Goal: Task Accomplishment & Management: Manage account settings

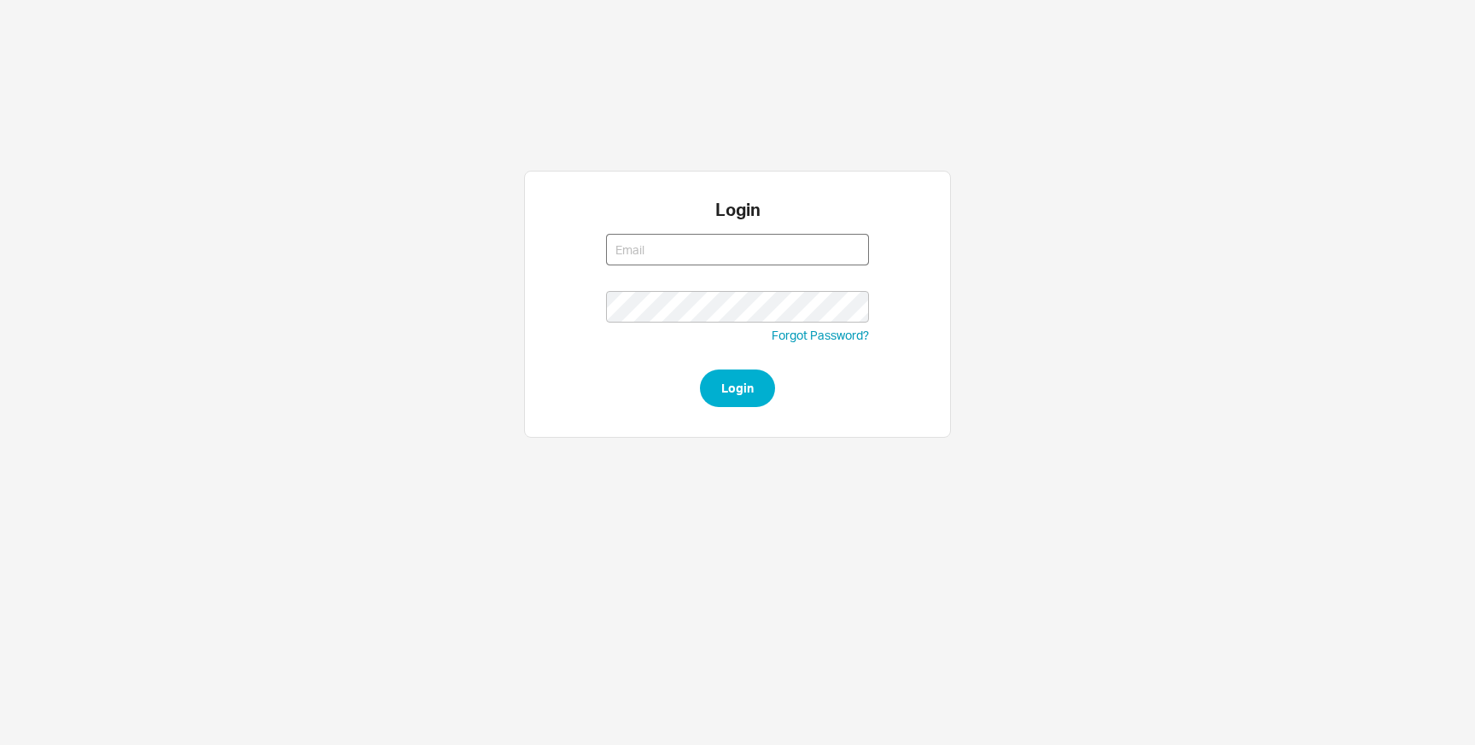
click at [638, 260] on input at bounding box center [737, 250] width 263 height 32
type input "[EMAIL_ADDRESS][DOMAIN_NAME]"
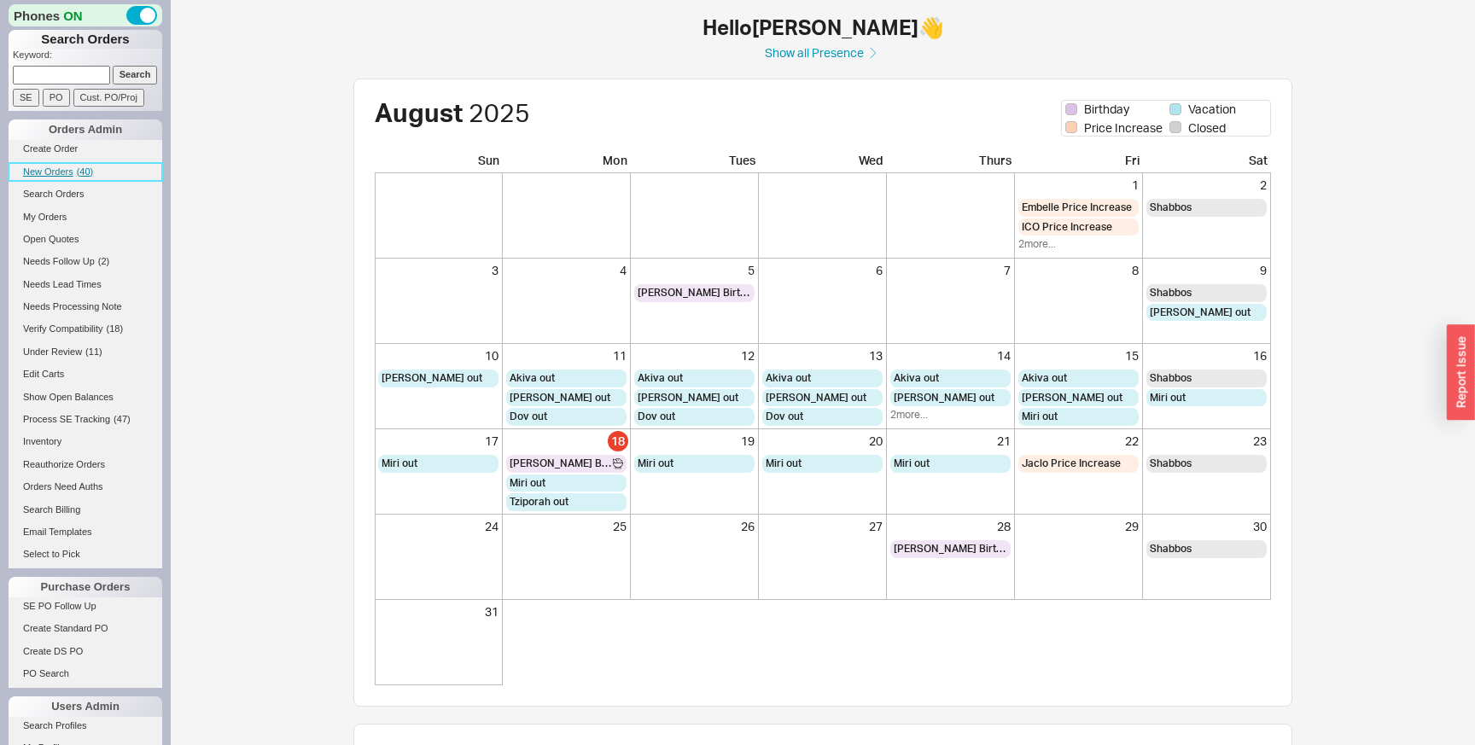
click at [52, 176] on span "New Orders" at bounding box center [48, 171] width 50 height 10
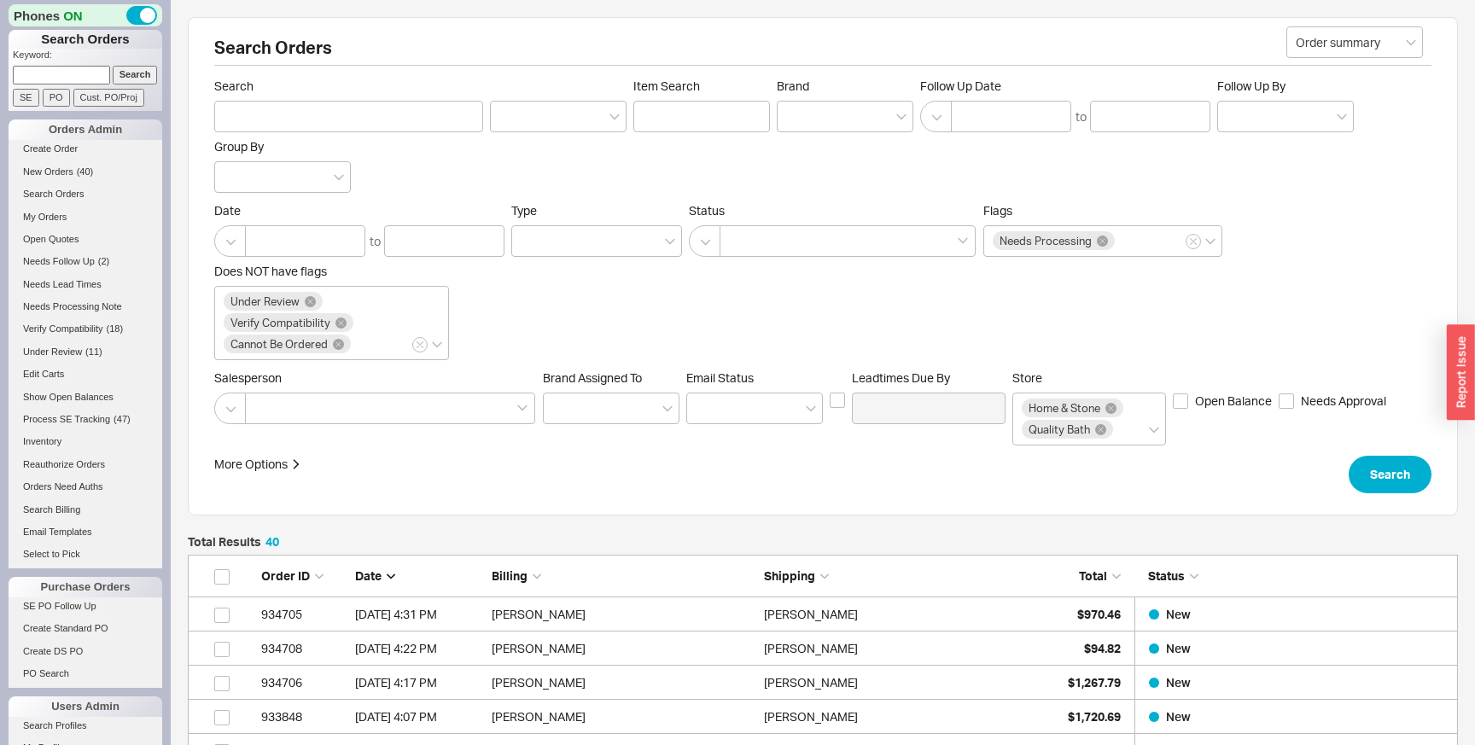
scroll to position [1443, 1270]
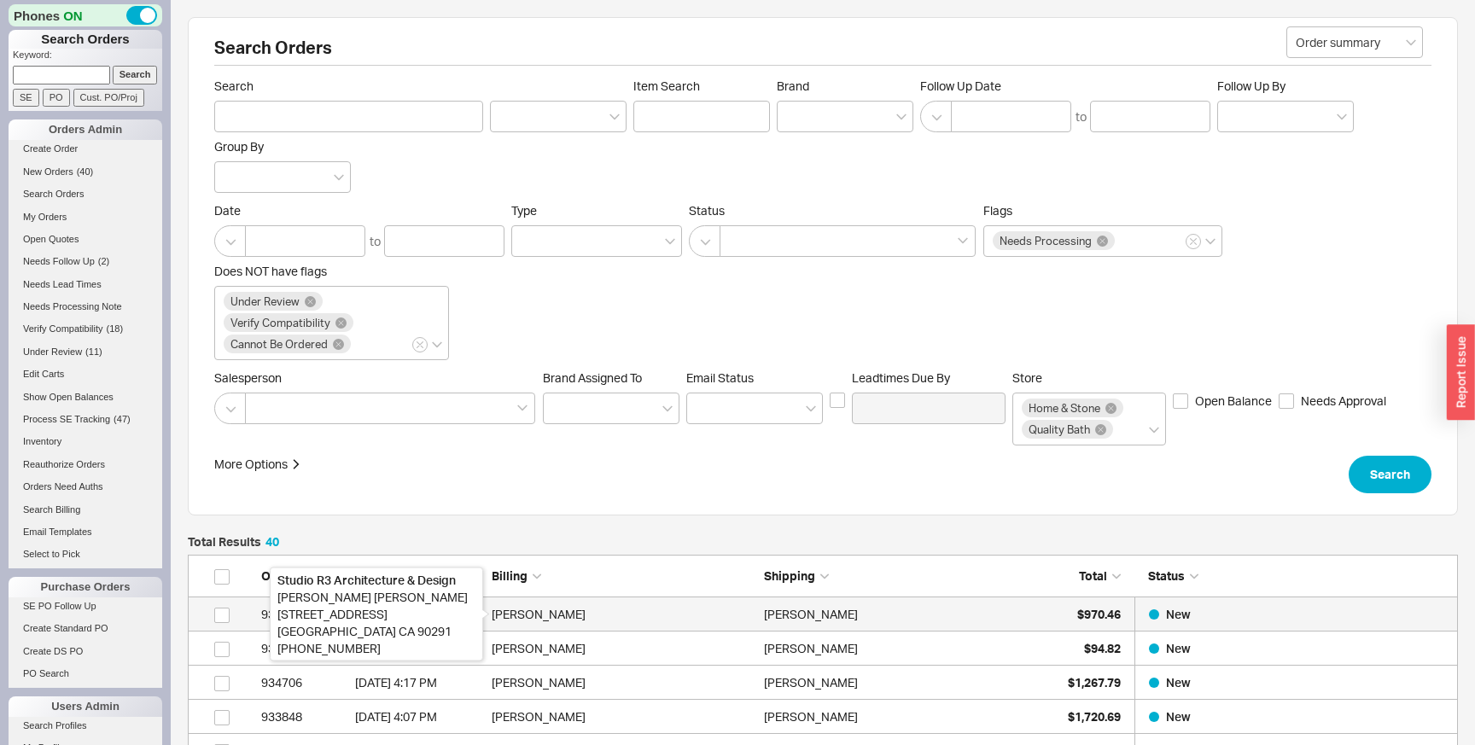
click at [616, 624] on div "Peter Rittner" at bounding box center [624, 615] width 264 height 34
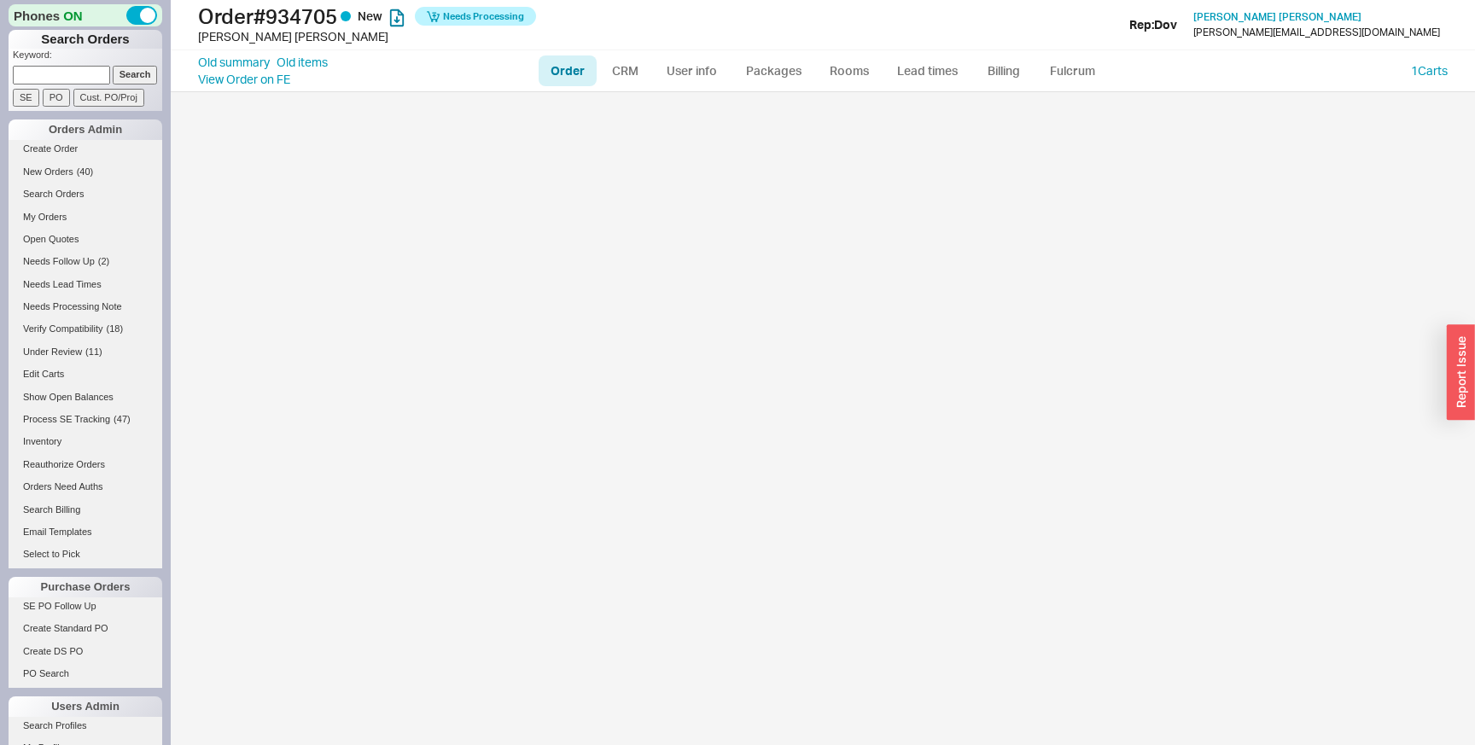
select select "LOW"
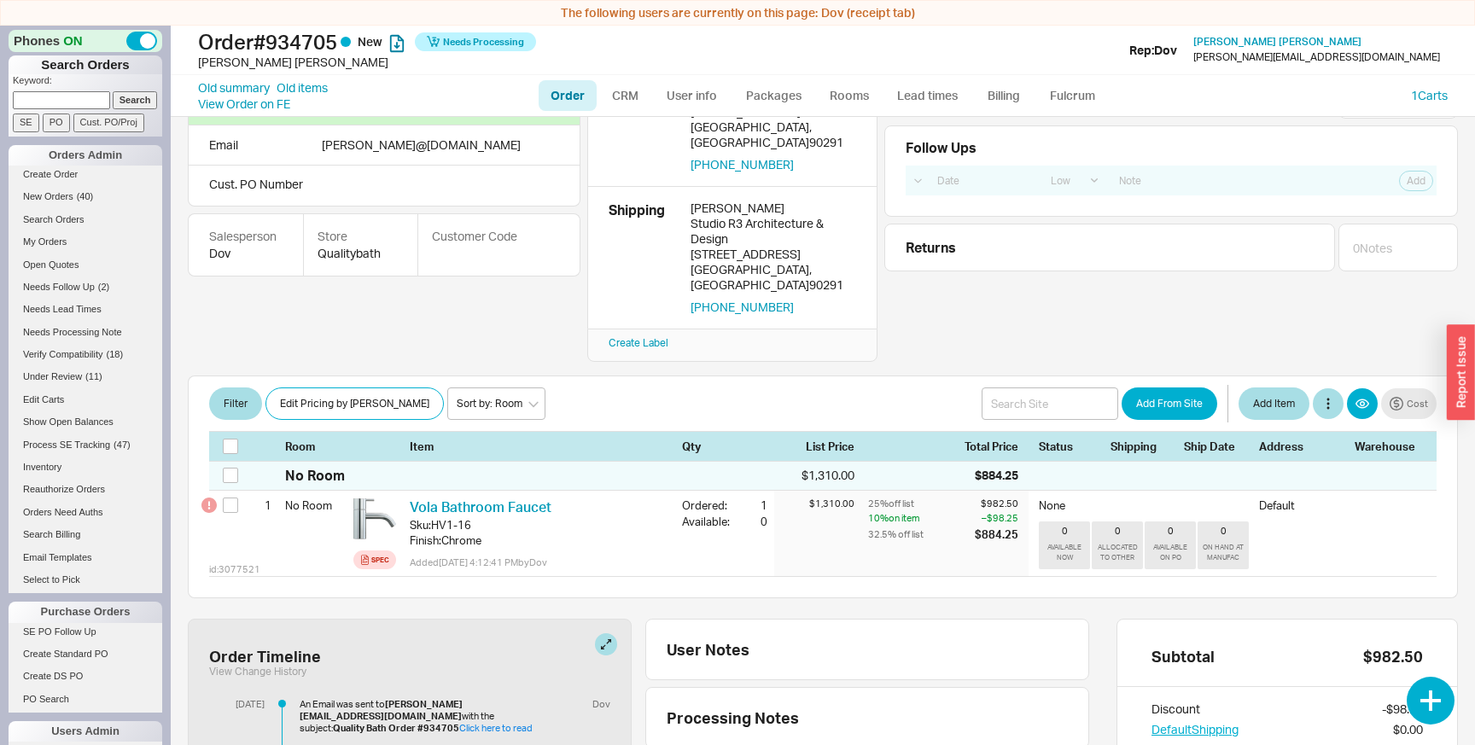
scroll to position [86, 0]
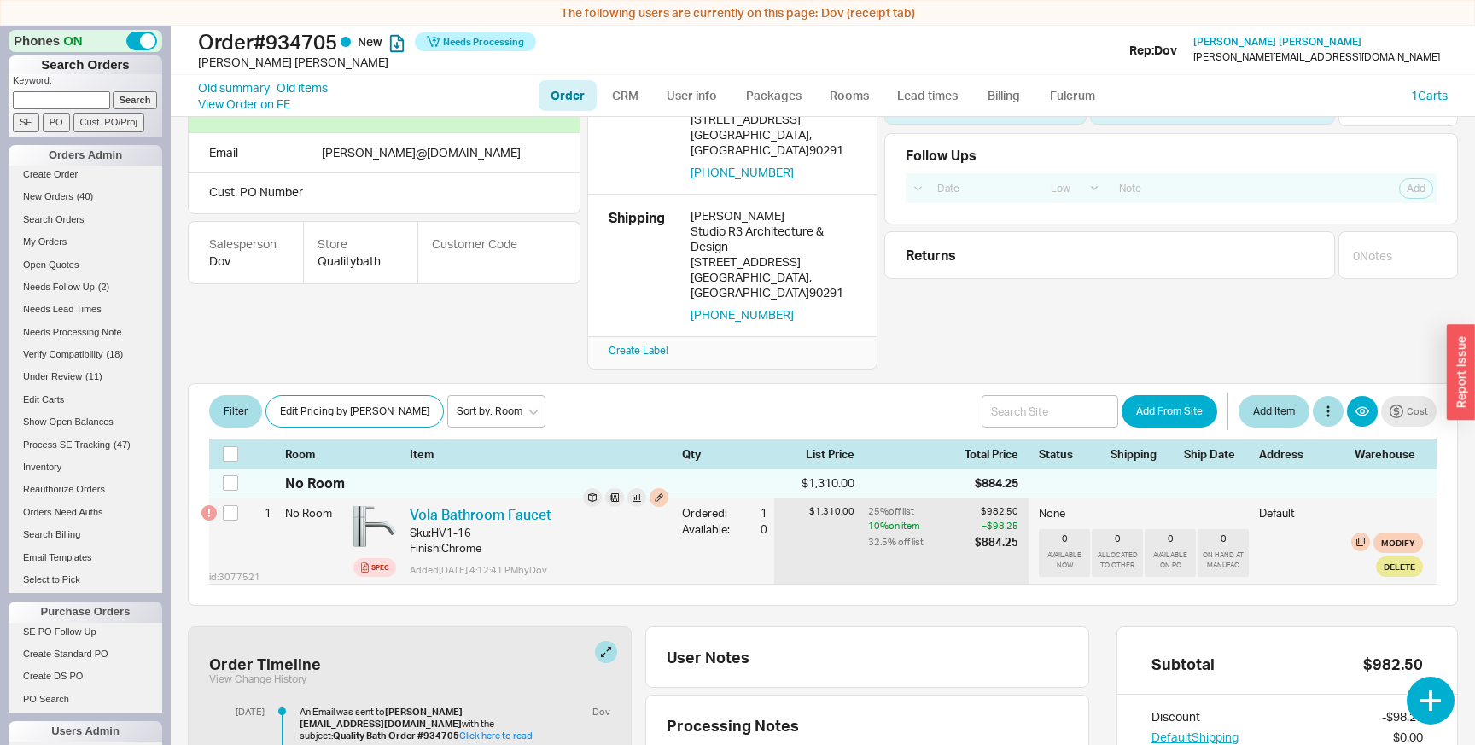
click at [808, 505] on div "$1,310.00" at bounding box center [814, 511] width 80 height 13
drag, startPoint x: 808, startPoint y: 485, endPoint x: 1020, endPoint y: 519, distance: 215.3
click at [1020, 519] on div "id: 3077521 1 No Room Spec Vola Bathroom Faucet Sku: HV1-16 Finish : Chrome Add…" at bounding box center [823, 541] width 1228 height 85
click at [943, 534] on div "32.5 % off list" at bounding box center [919, 541] width 103 height 15
click at [904, 519] on div "10 % on item" at bounding box center [919, 526] width 103 height 14
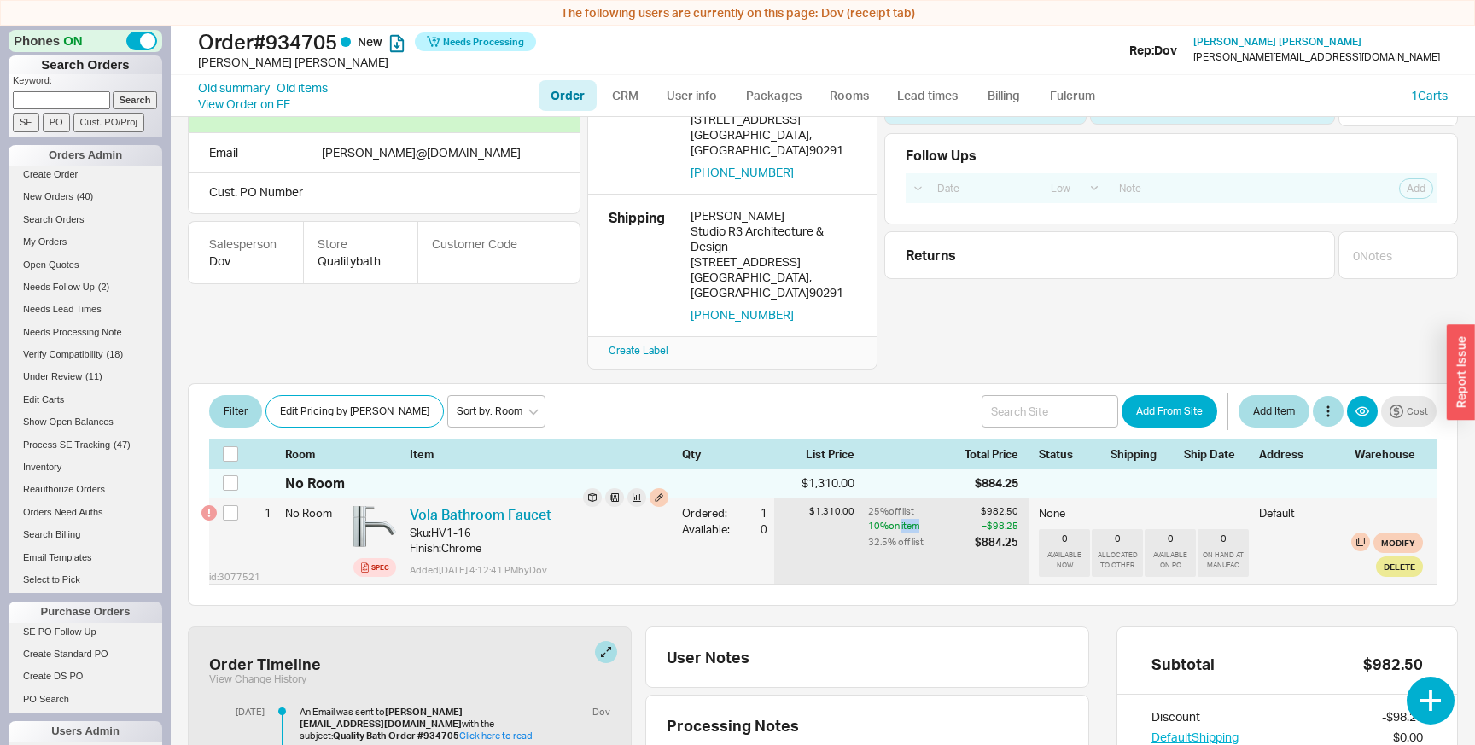
click at [904, 519] on div "10 % on item" at bounding box center [919, 526] width 103 height 14
click at [1003, 519] on div "– $98.25" at bounding box center [997, 526] width 44 height 14
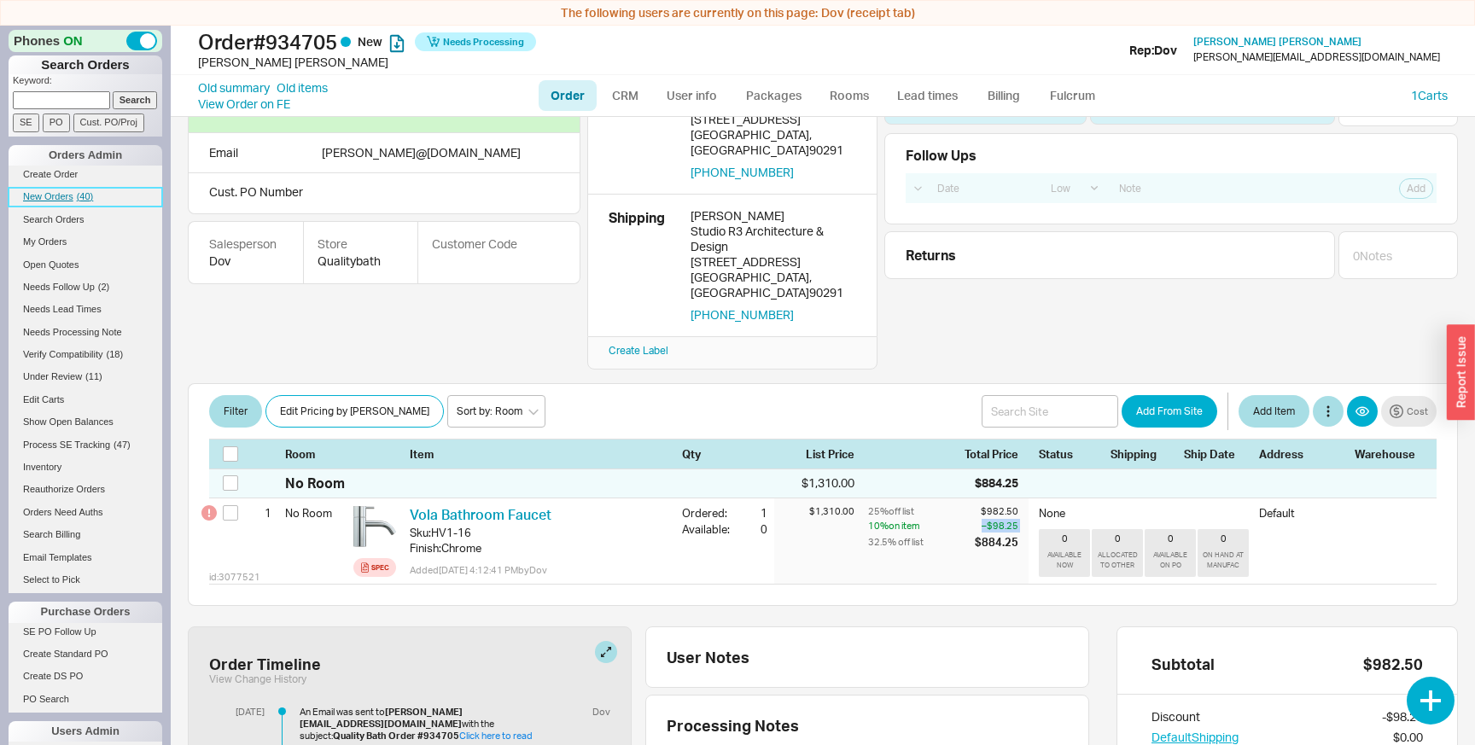
click at [81, 202] on link "New Orders ( 40 )" at bounding box center [86, 197] width 154 height 18
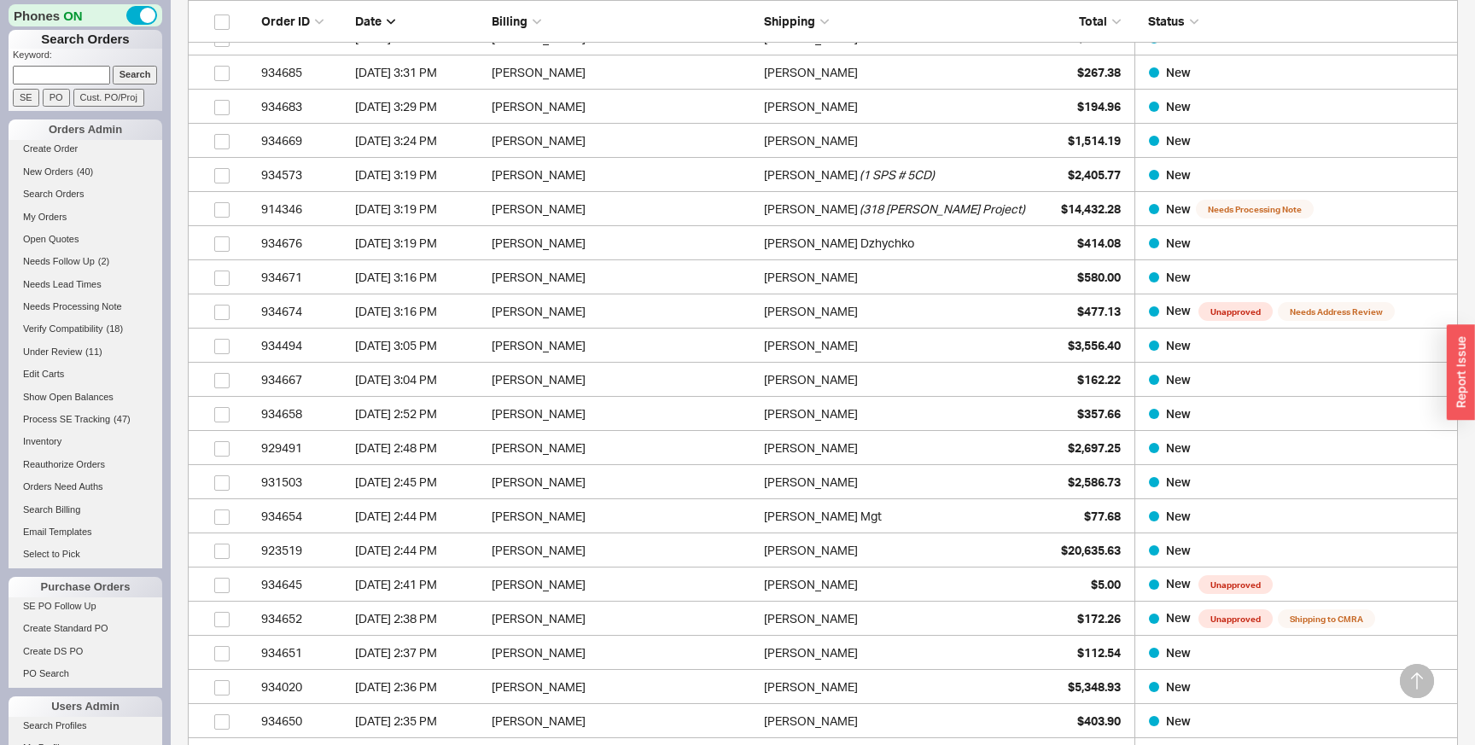
scroll to position [873, 0]
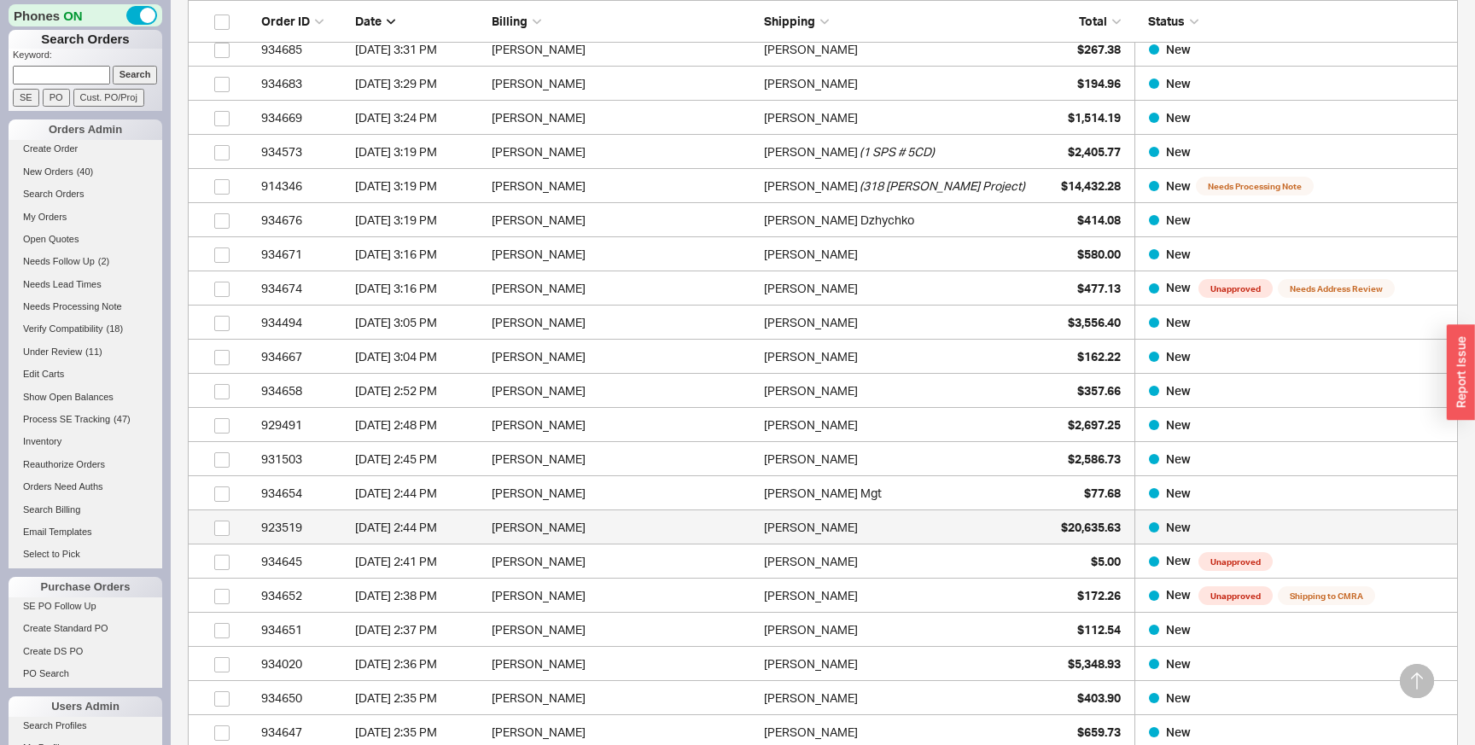
click at [1019, 533] on div "Joe Laumbach" at bounding box center [896, 528] width 264 height 34
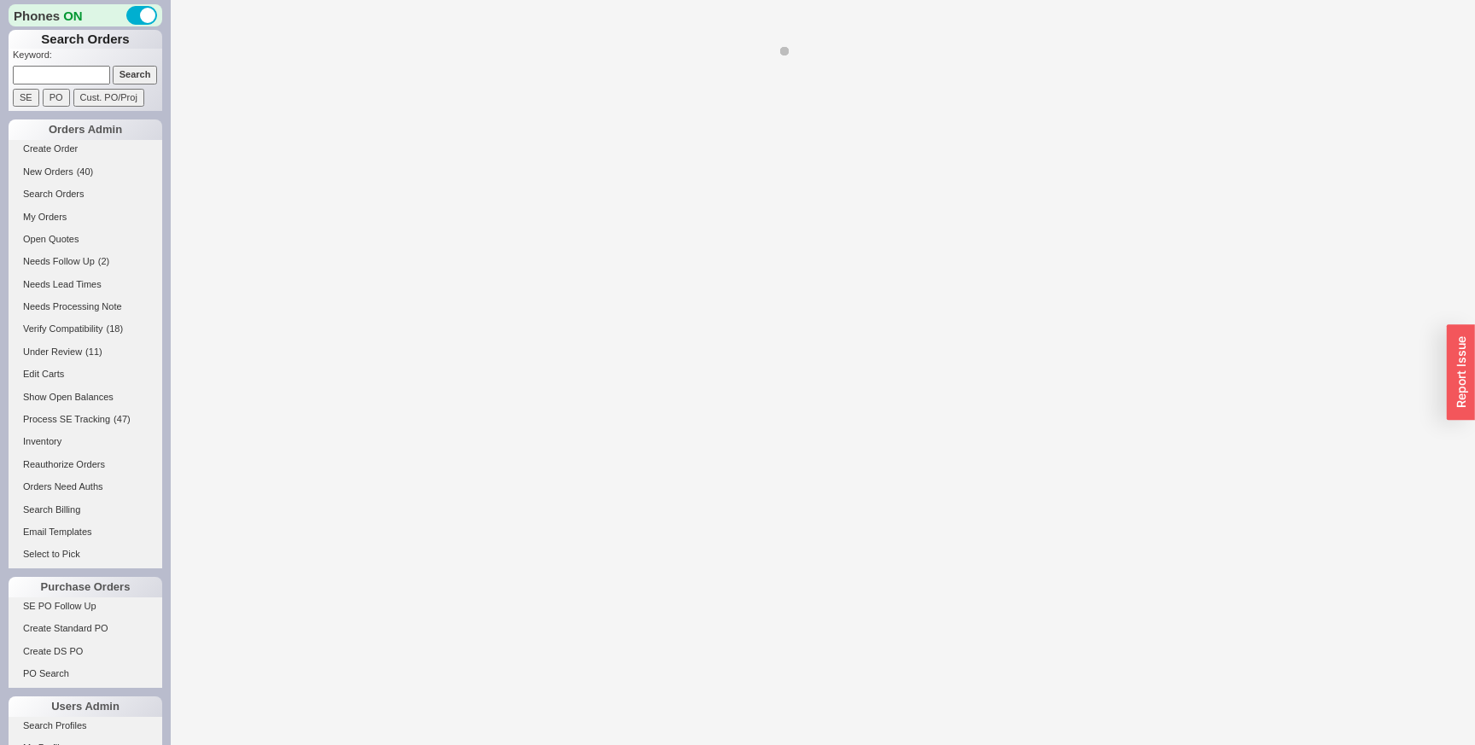
select select "LOW"
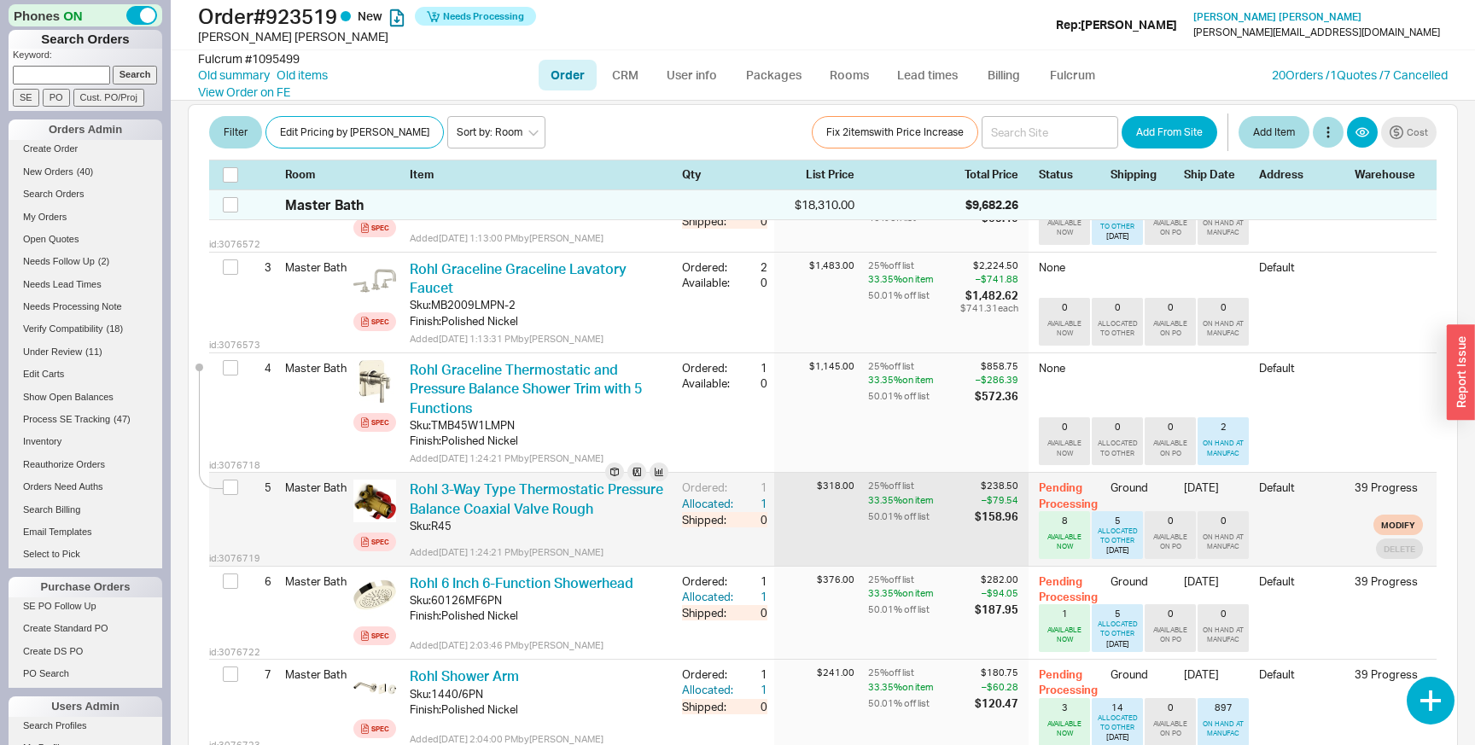
scroll to position [1863, 0]
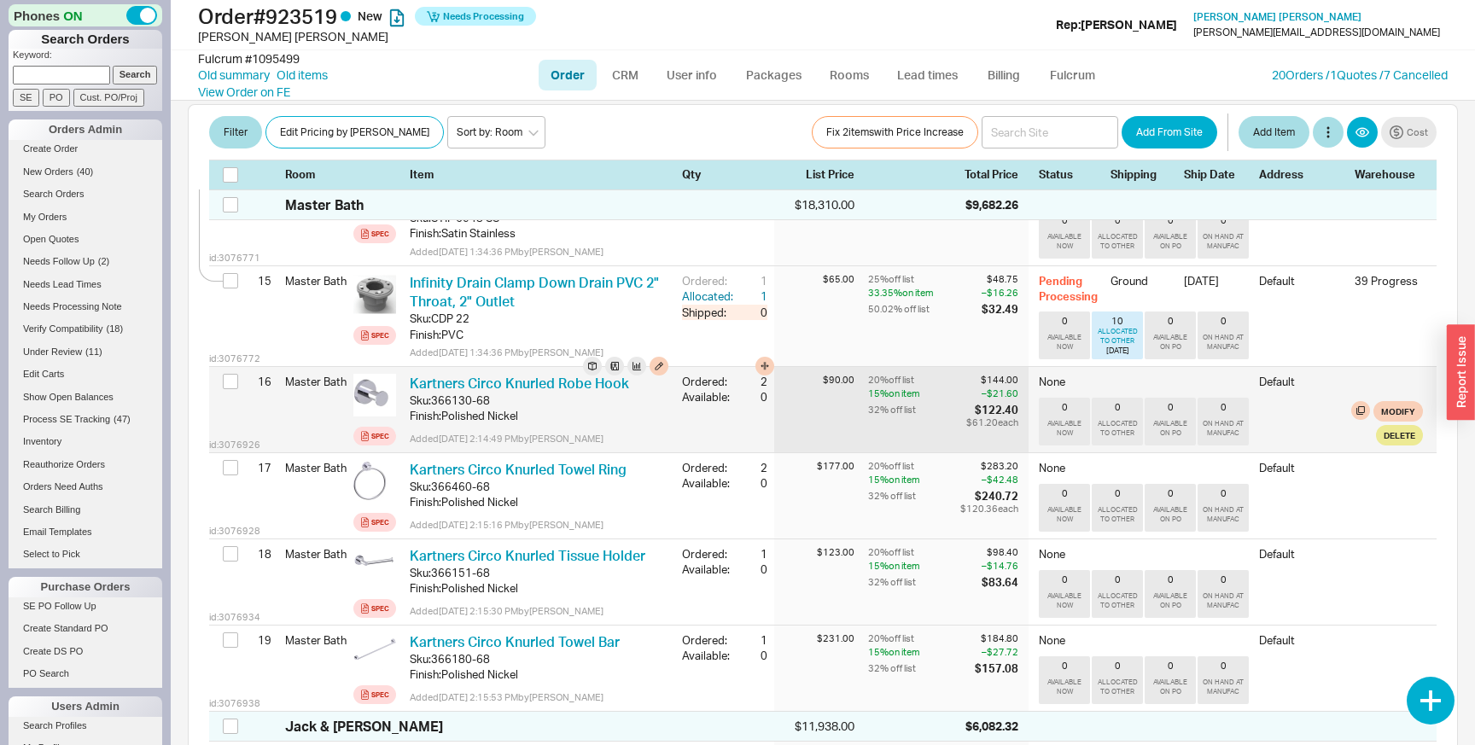
click at [972, 423] on div "$61.20 each" at bounding box center [992, 422] width 52 height 10
drag, startPoint x: 972, startPoint y: 423, endPoint x: 1018, endPoint y: 423, distance: 45.3
click at [1018, 423] on div "$61.20 each" at bounding box center [992, 422] width 52 height 10
drag, startPoint x: 1018, startPoint y: 423, endPoint x: 959, endPoint y: 423, distance: 58.9
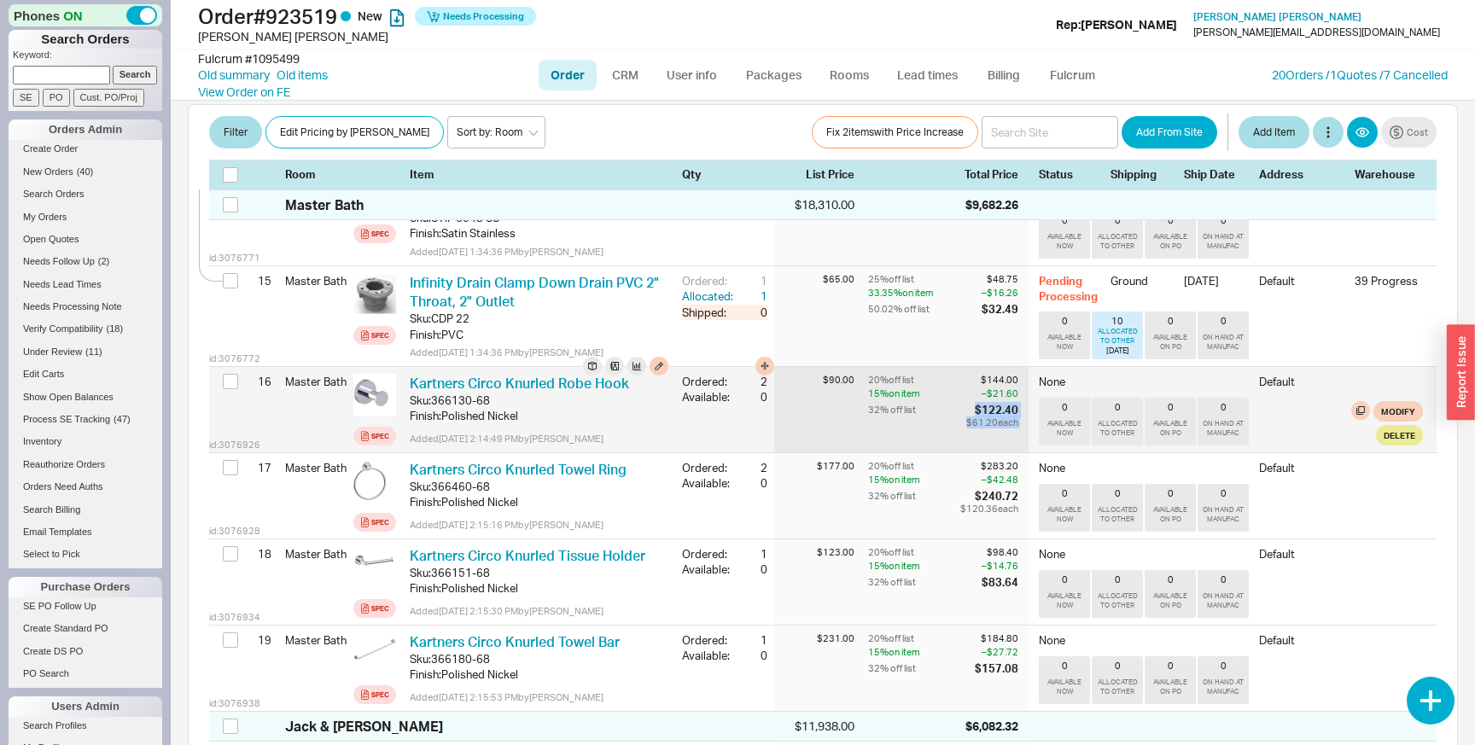
click at [959, 423] on div "20 % off list $144.00 15 % on item – $21.60 32 % off list $122.40 $61.20 each" at bounding box center [948, 409] width 161 height 85
click at [971, 421] on div "$61.20 each" at bounding box center [992, 422] width 52 height 10
drag, startPoint x: 971, startPoint y: 421, endPoint x: 991, endPoint y: 421, distance: 20.5
click at [991, 421] on div "$61.20 each" at bounding box center [992, 422] width 52 height 10
click at [914, 422] on div "20 % off list $144.00 15 % on item – $21.60 32 % off list $122.40 $61.20 each" at bounding box center [948, 409] width 161 height 85
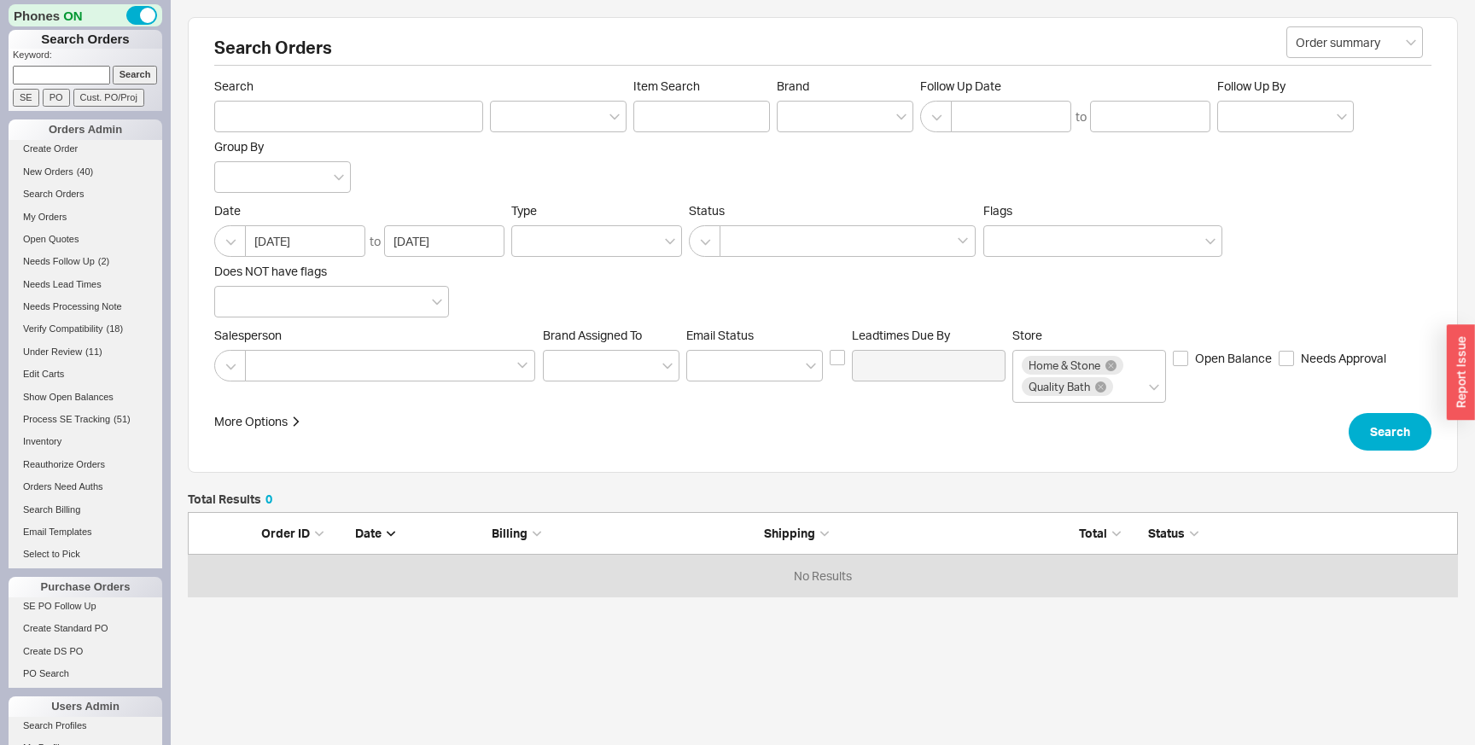
scroll to position [85, 1270]
click at [1100, 388] on icon at bounding box center [1100, 387] width 11 height 11
click at [1116, 388] on input "Store Home & Stone Quality Bath" at bounding box center [1122, 387] width 12 height 20
click at [1396, 434] on button "Search" at bounding box center [1390, 432] width 83 height 38
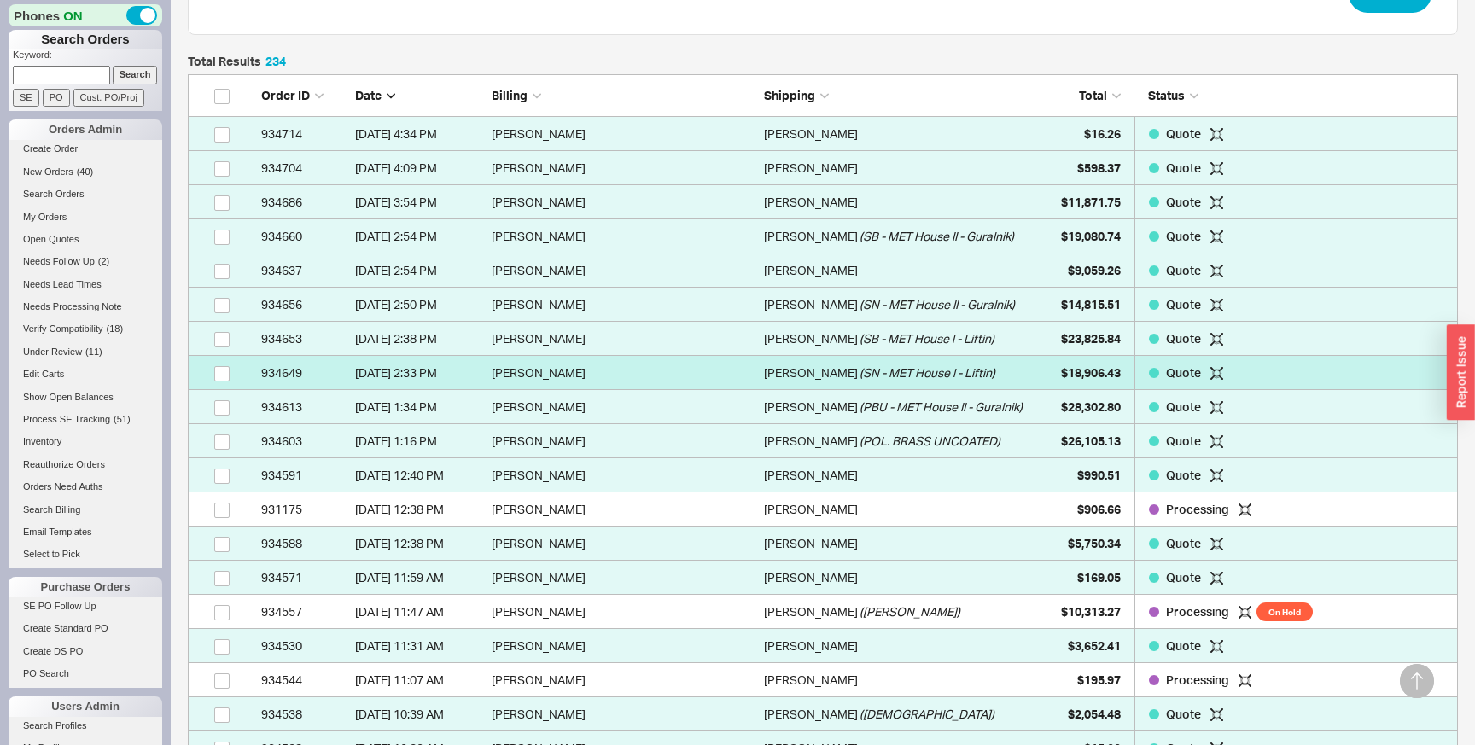
scroll to position [483, 0]
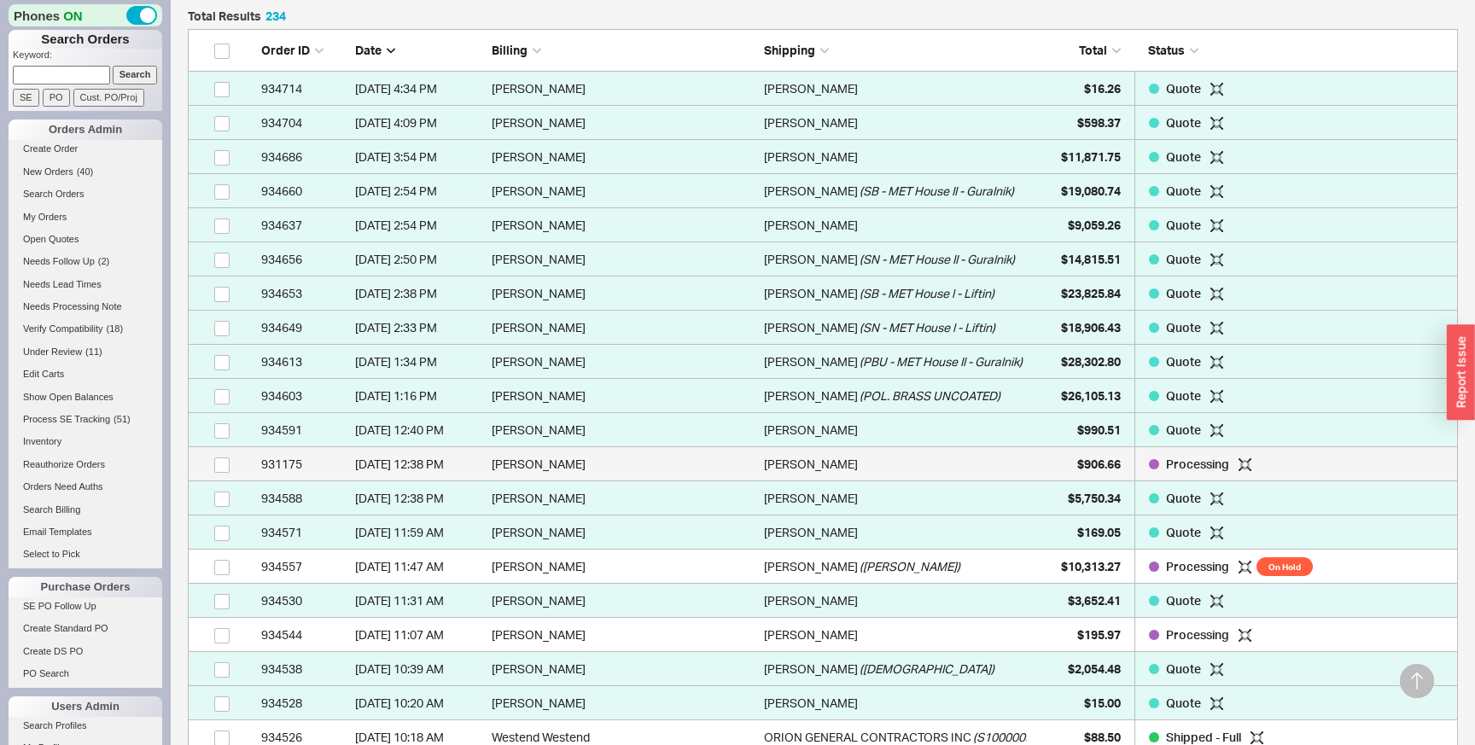
click at [920, 465] on div "[PERSON_NAME]" at bounding box center [896, 464] width 264 height 34
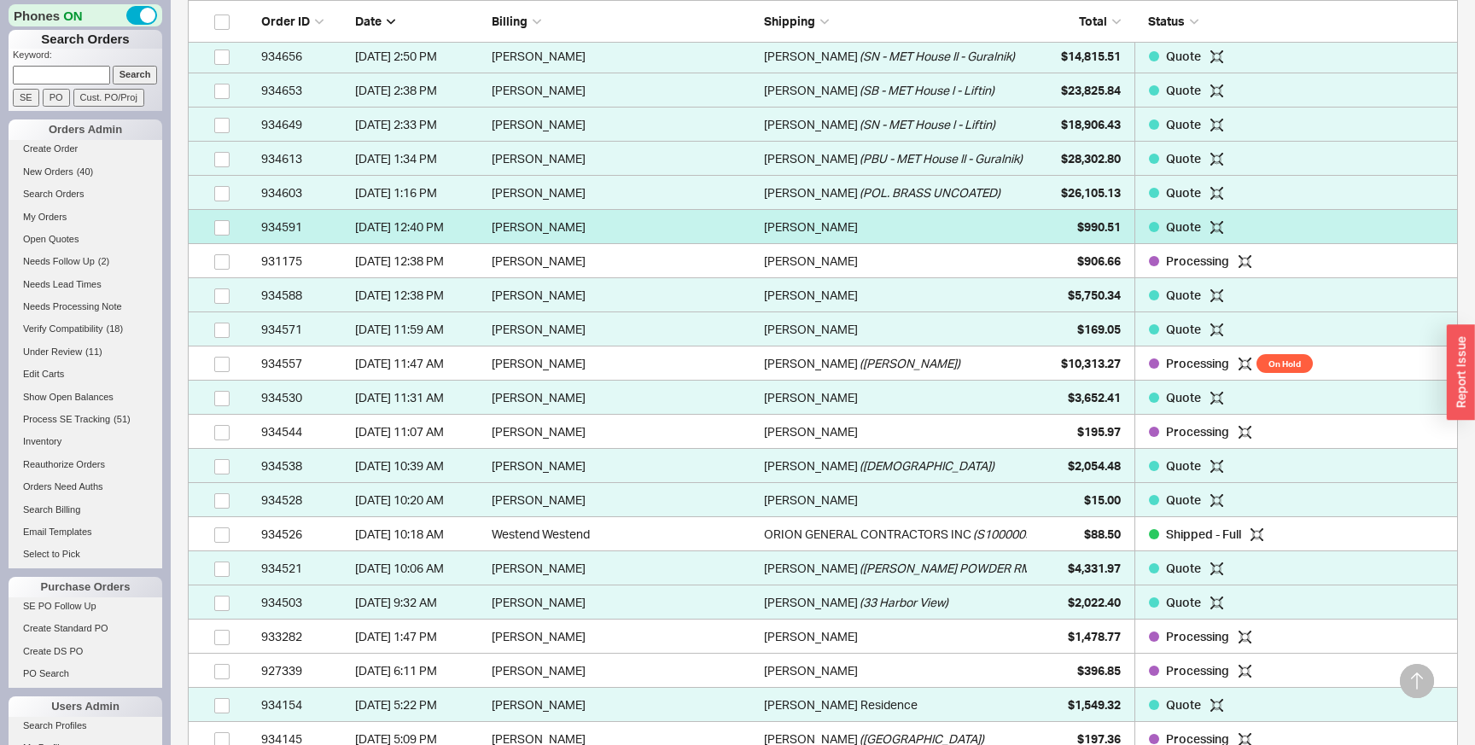
scroll to position [718, 0]
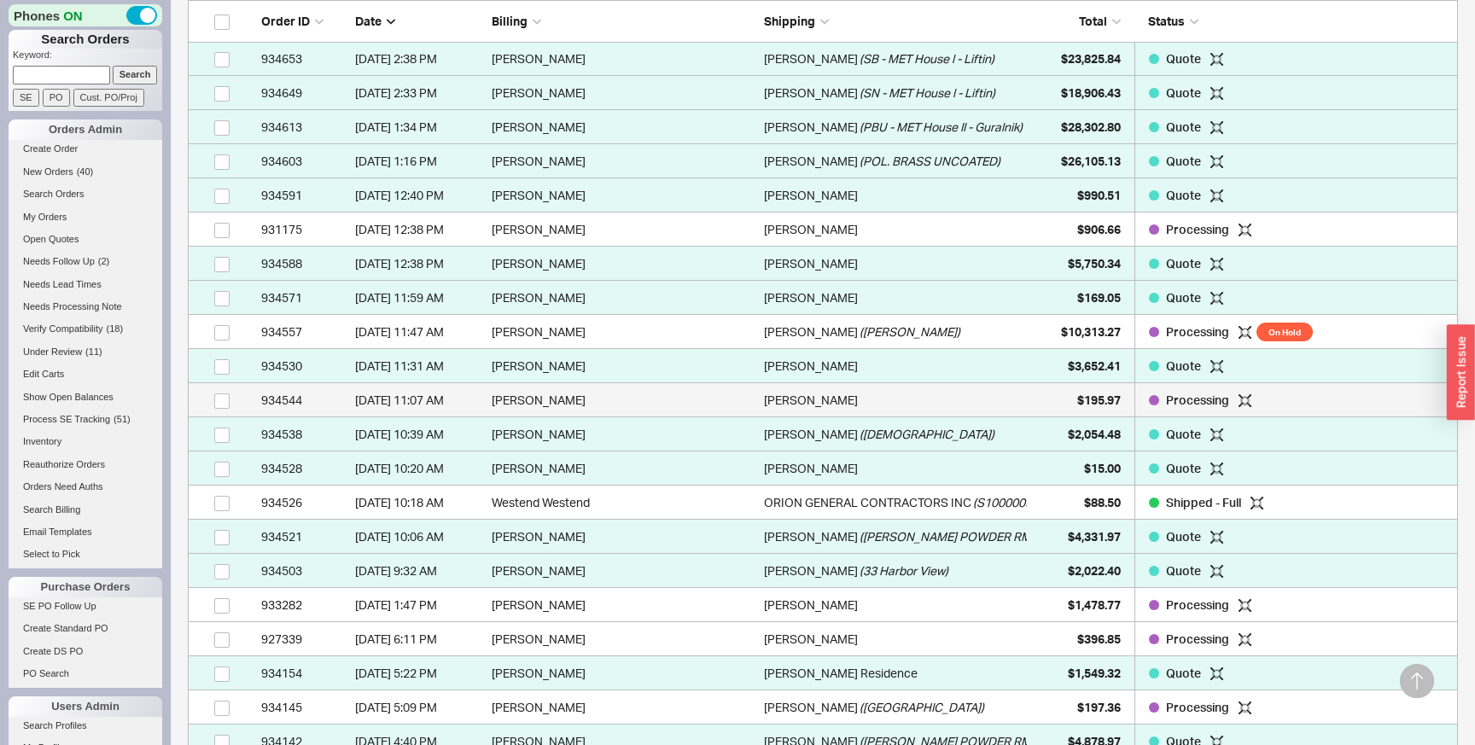
click at [940, 396] on div "[PERSON_NAME]" at bounding box center [896, 400] width 264 height 34
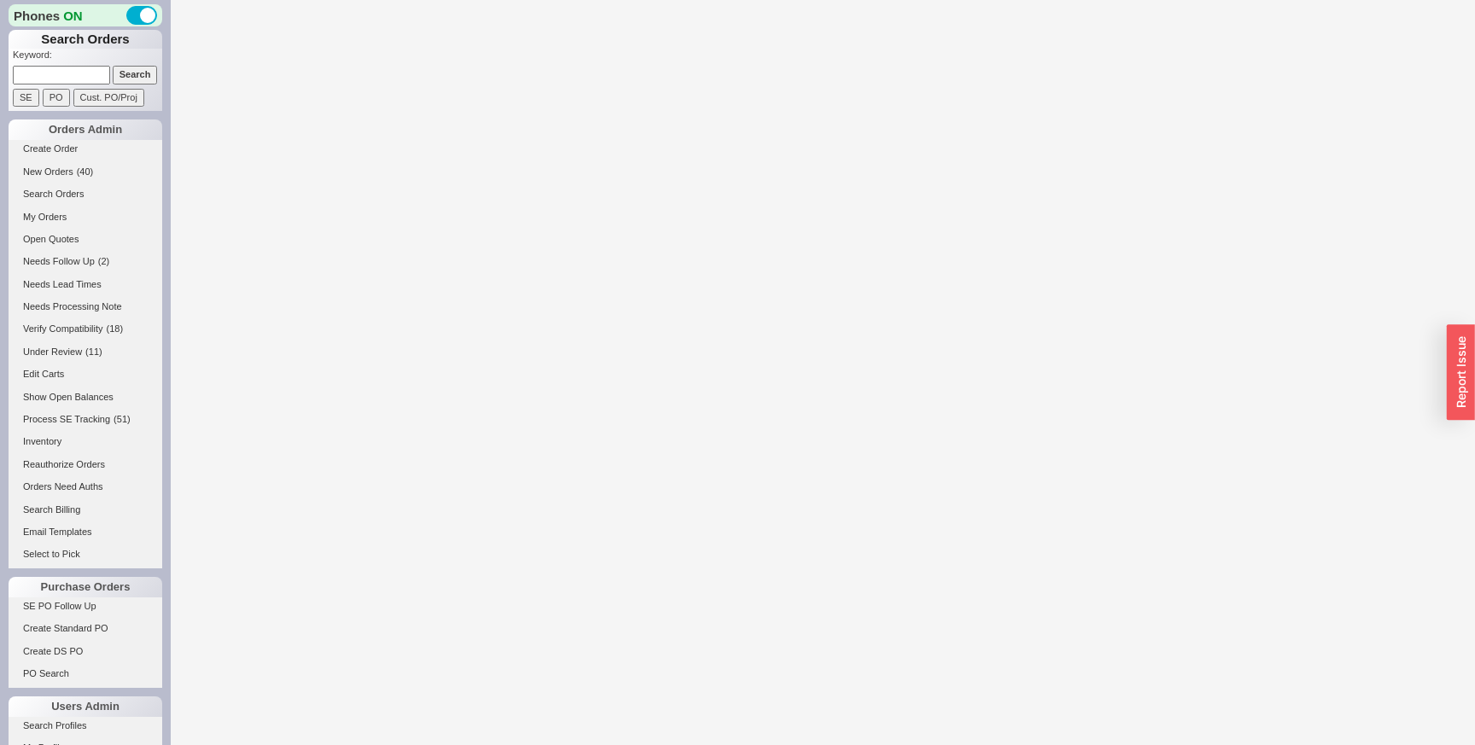
select select "LOW"
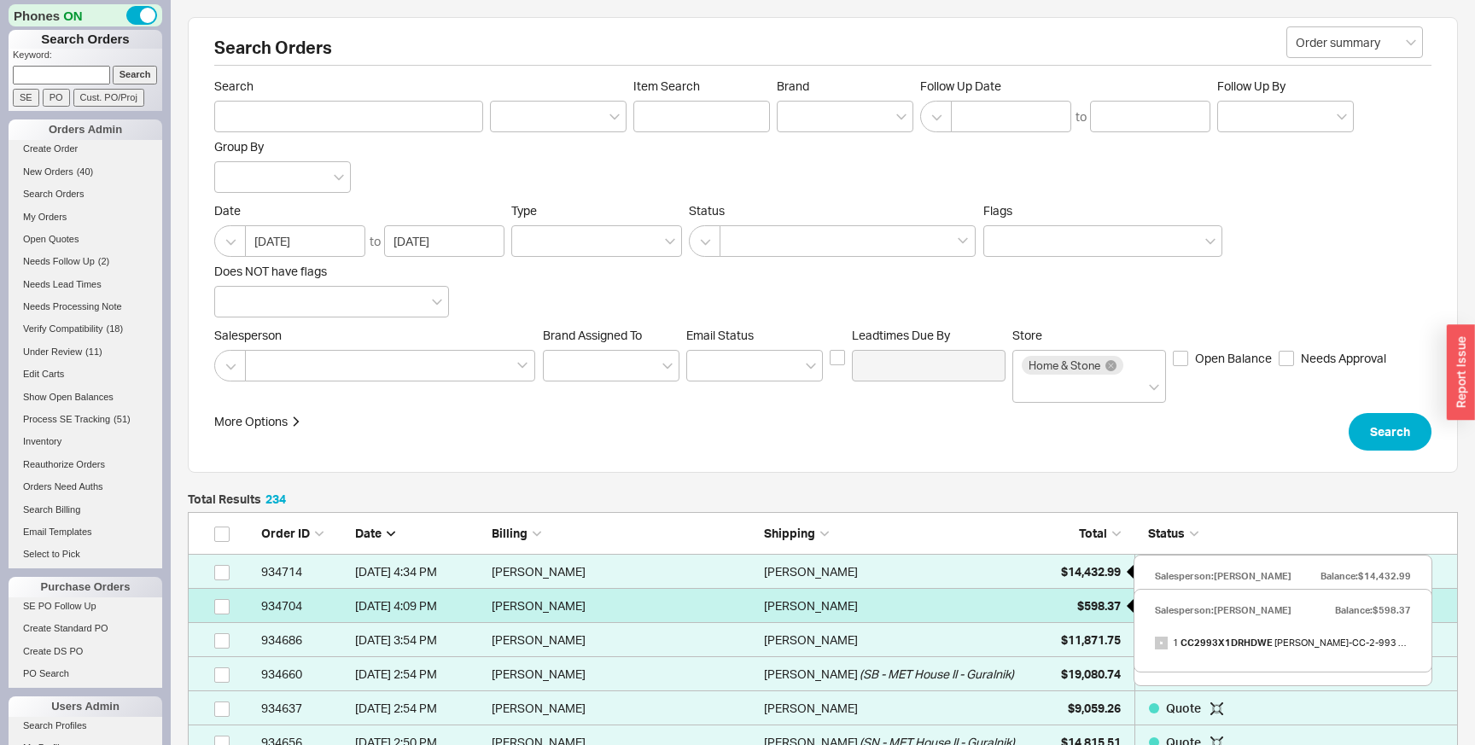
click at [1048, 594] on div "$598.37" at bounding box center [1078, 606] width 85 height 34
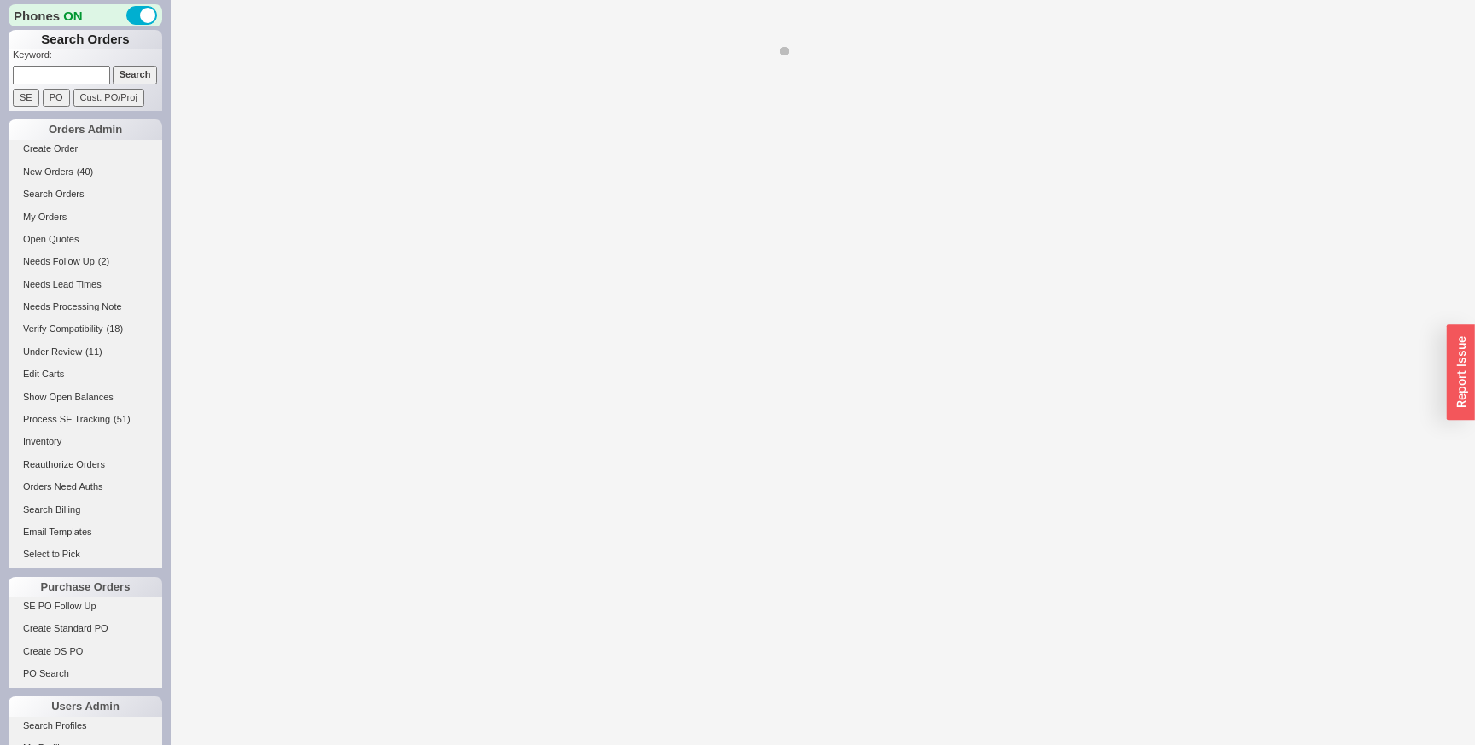
select select "LOW"
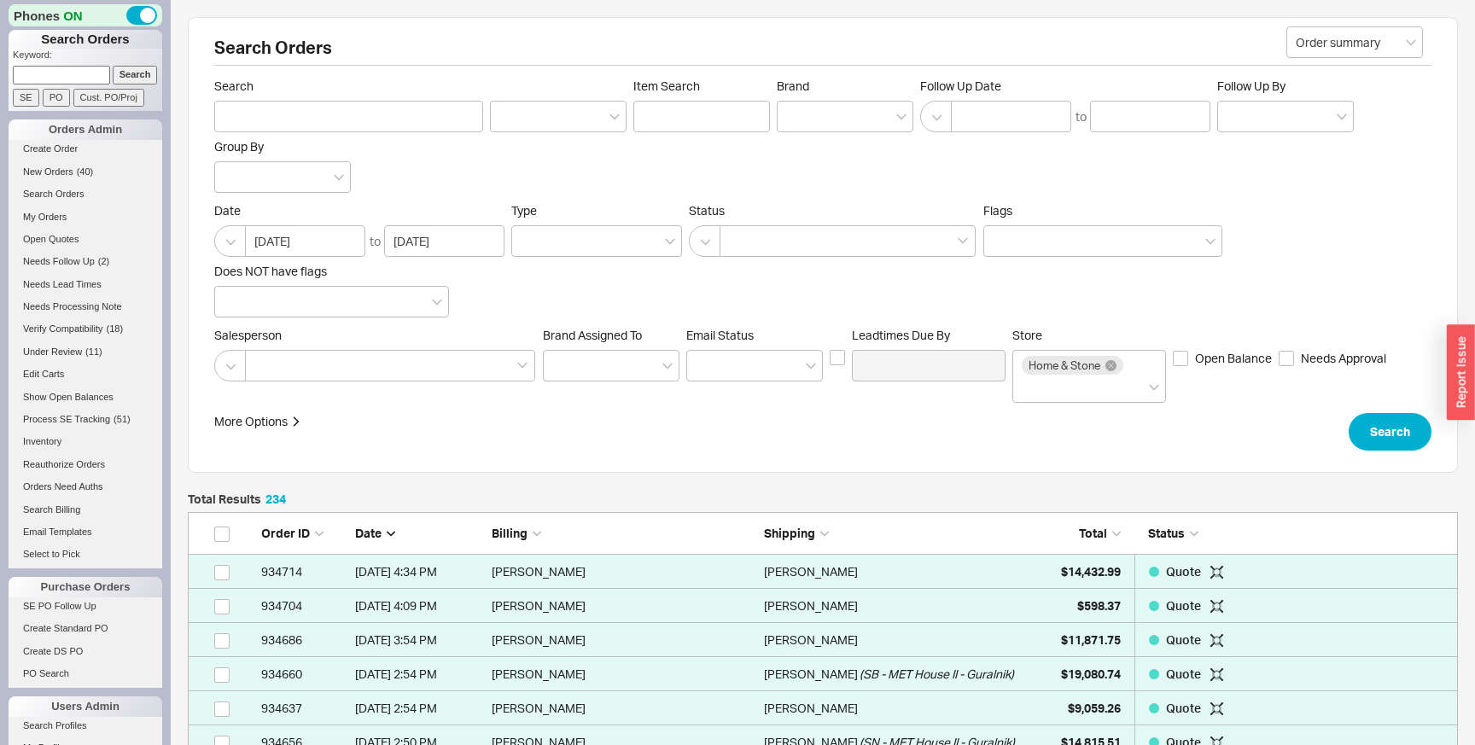
scroll to position [8068, 1270]
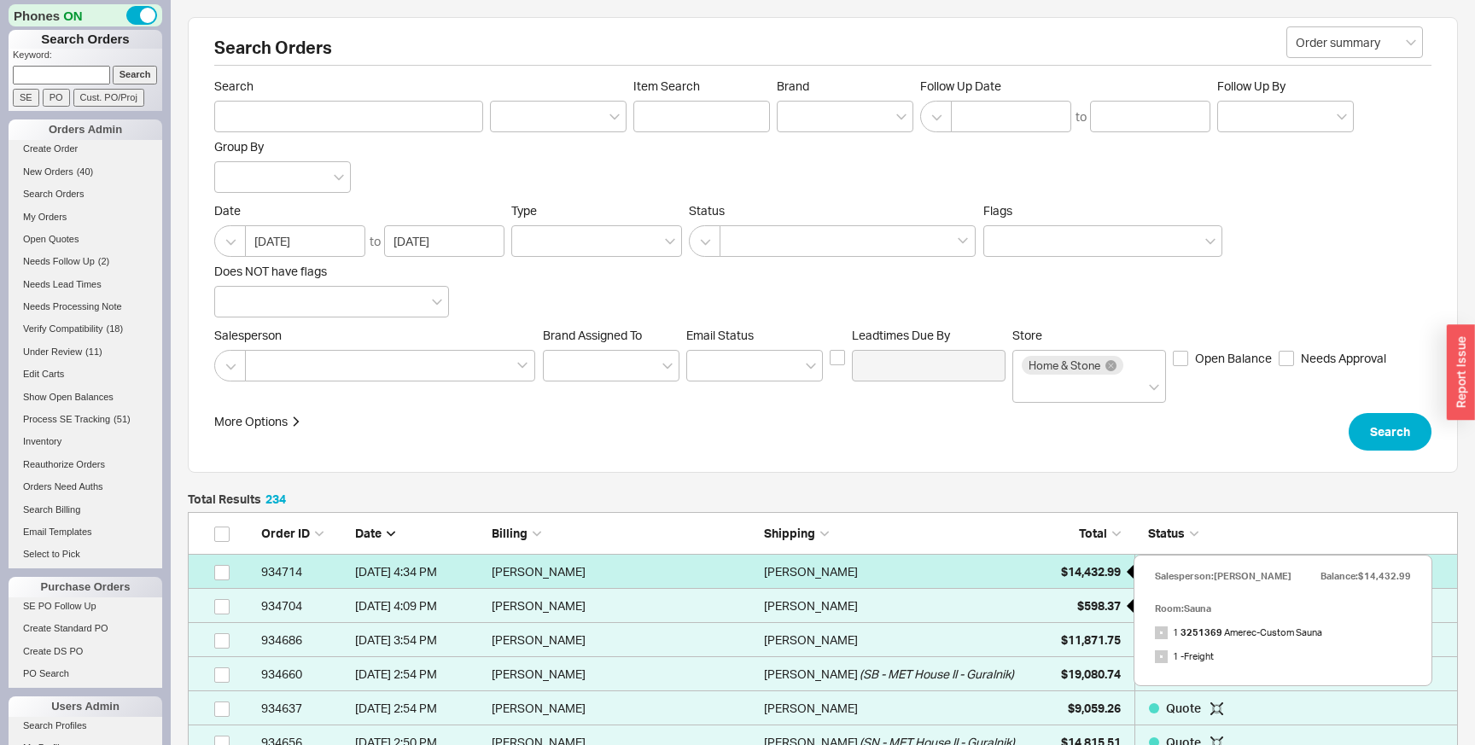
click at [1088, 569] on span "$14,432.99" at bounding box center [1091, 571] width 60 height 15
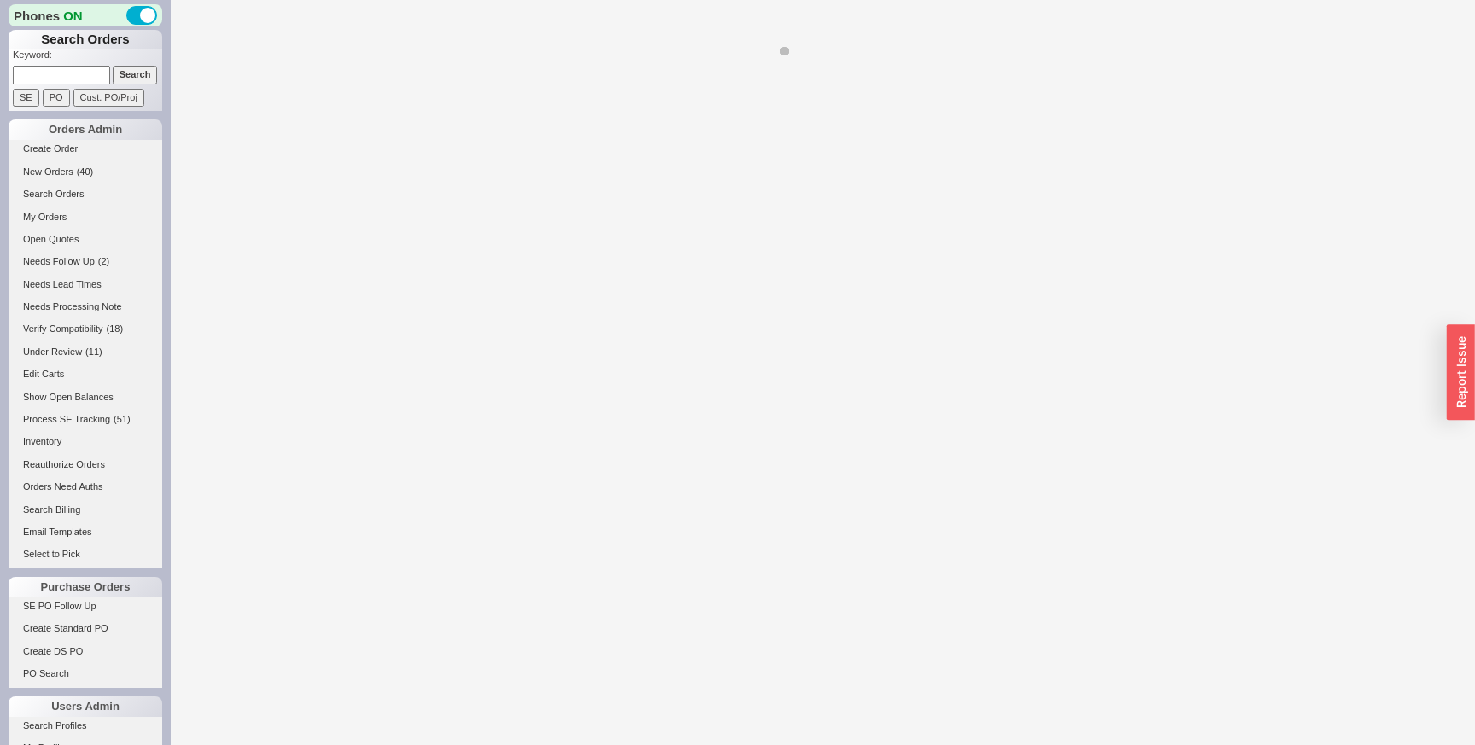
select select "LOW"
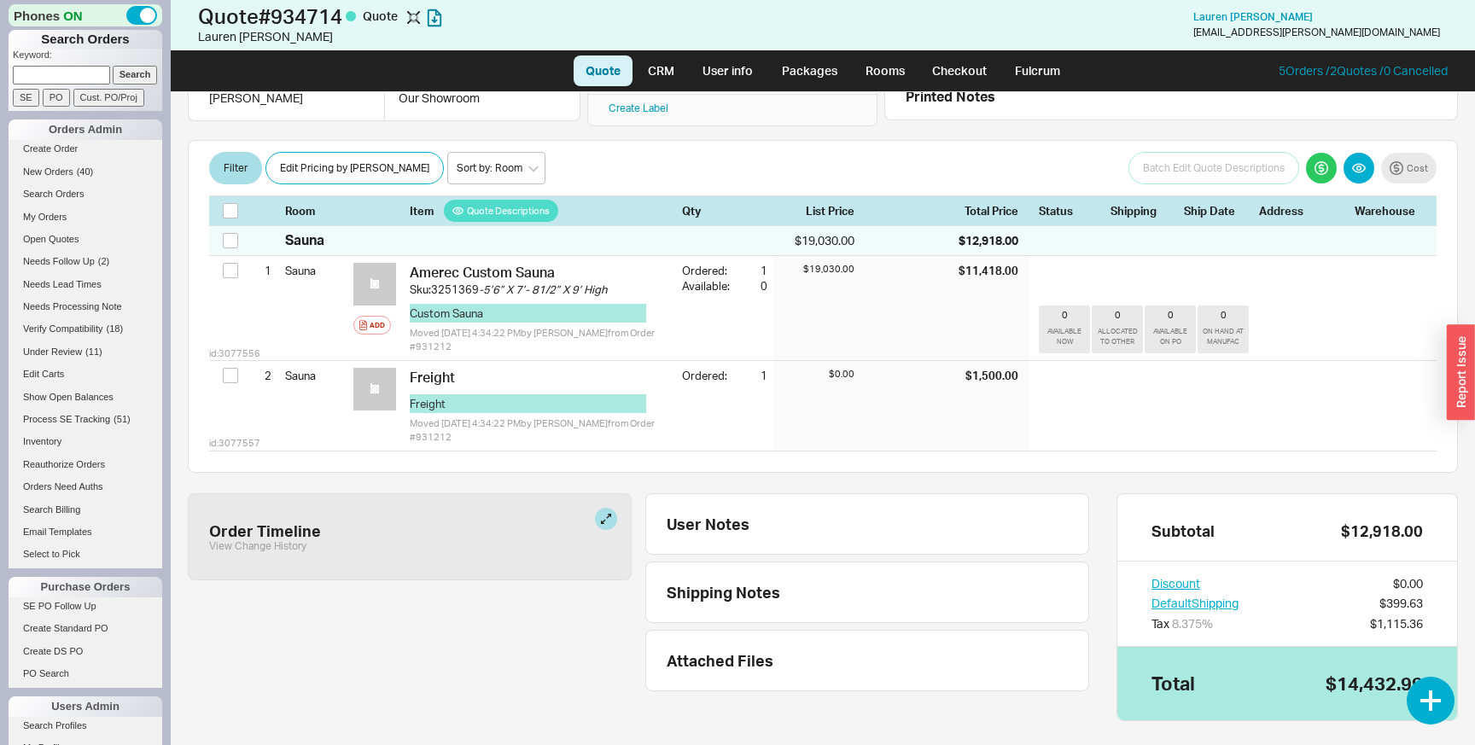
scroll to position [244, 0]
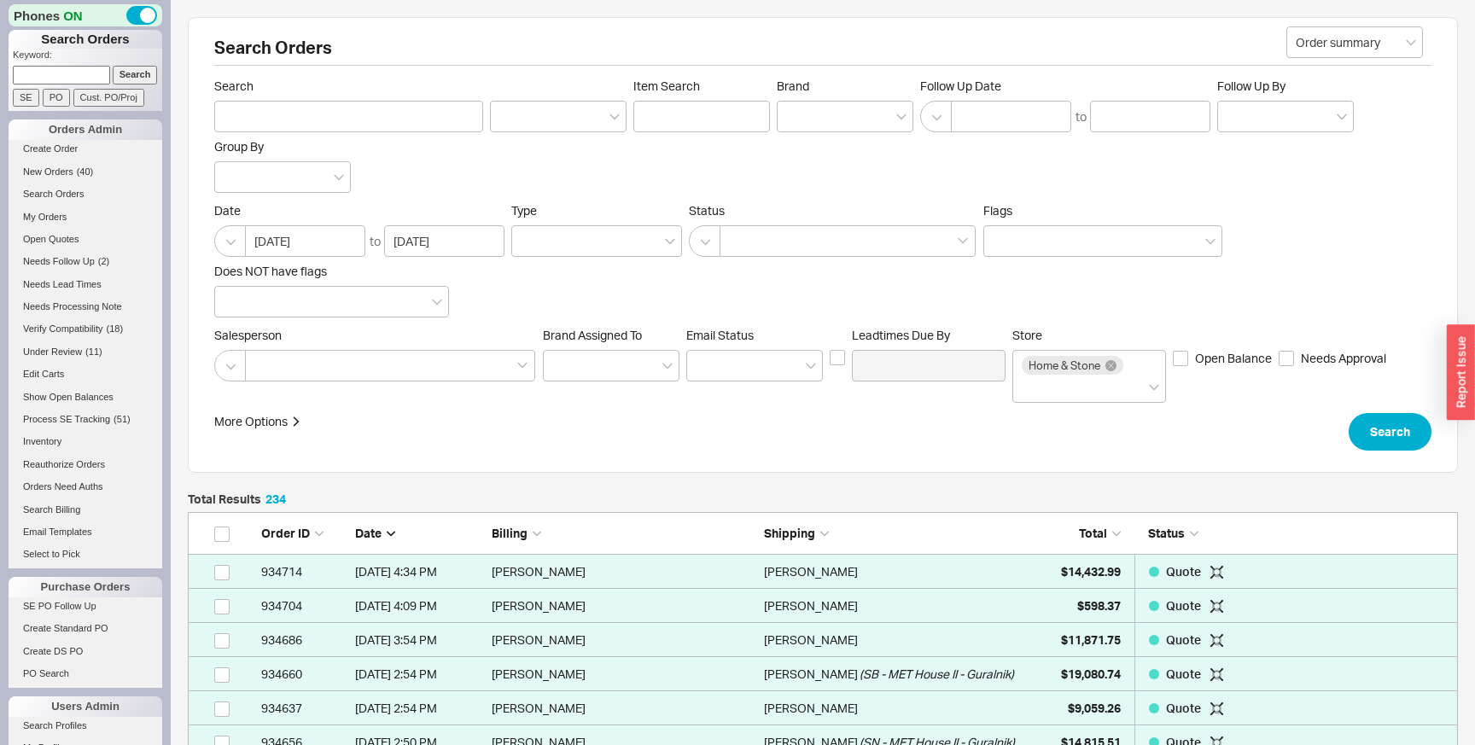
scroll to position [8068, 1270]
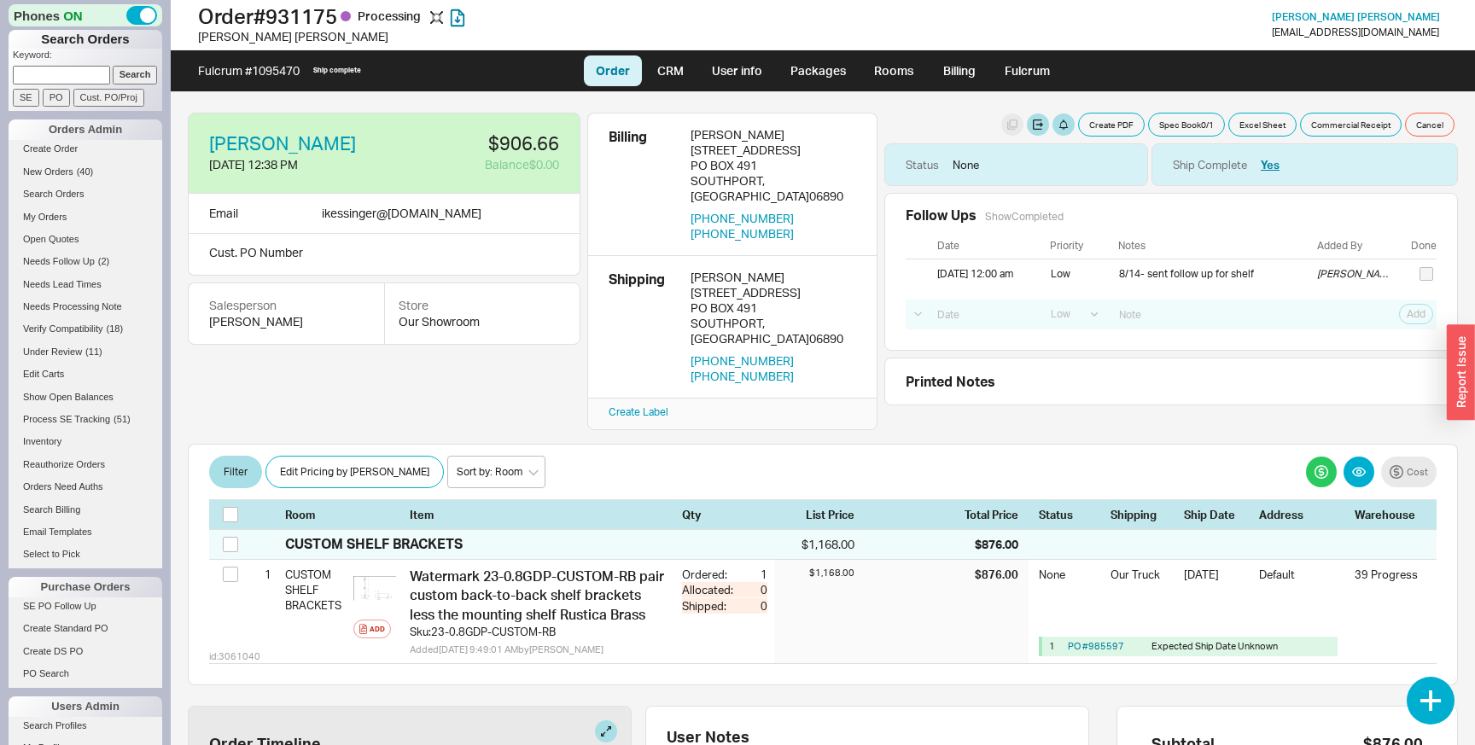
select select "LOW"
click at [826, 444] on div "Filter Edit Pricing by Brand Sort by: Room Sort by: Brand Sort by: Date Cost Ro…" at bounding box center [823, 486] width 1270 height 85
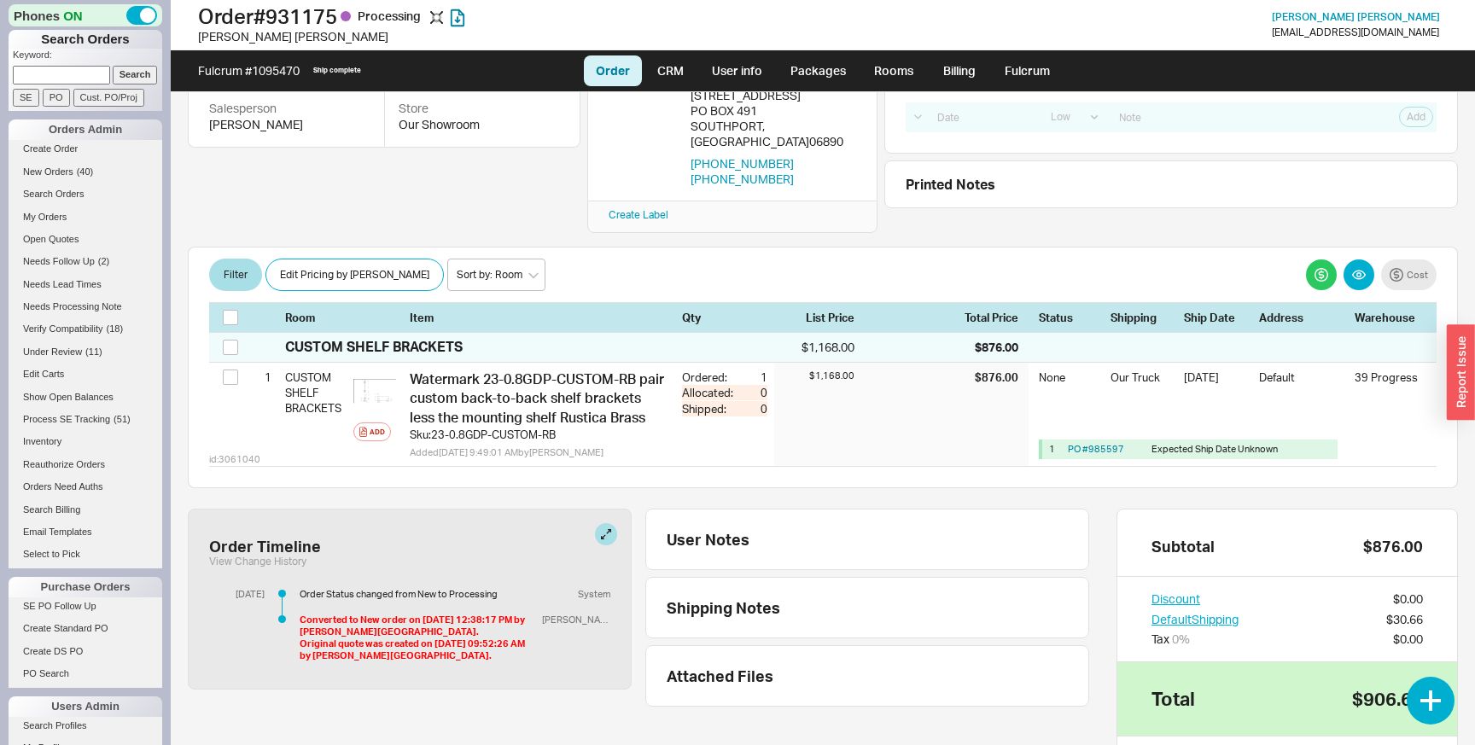
scroll to position [201, 0]
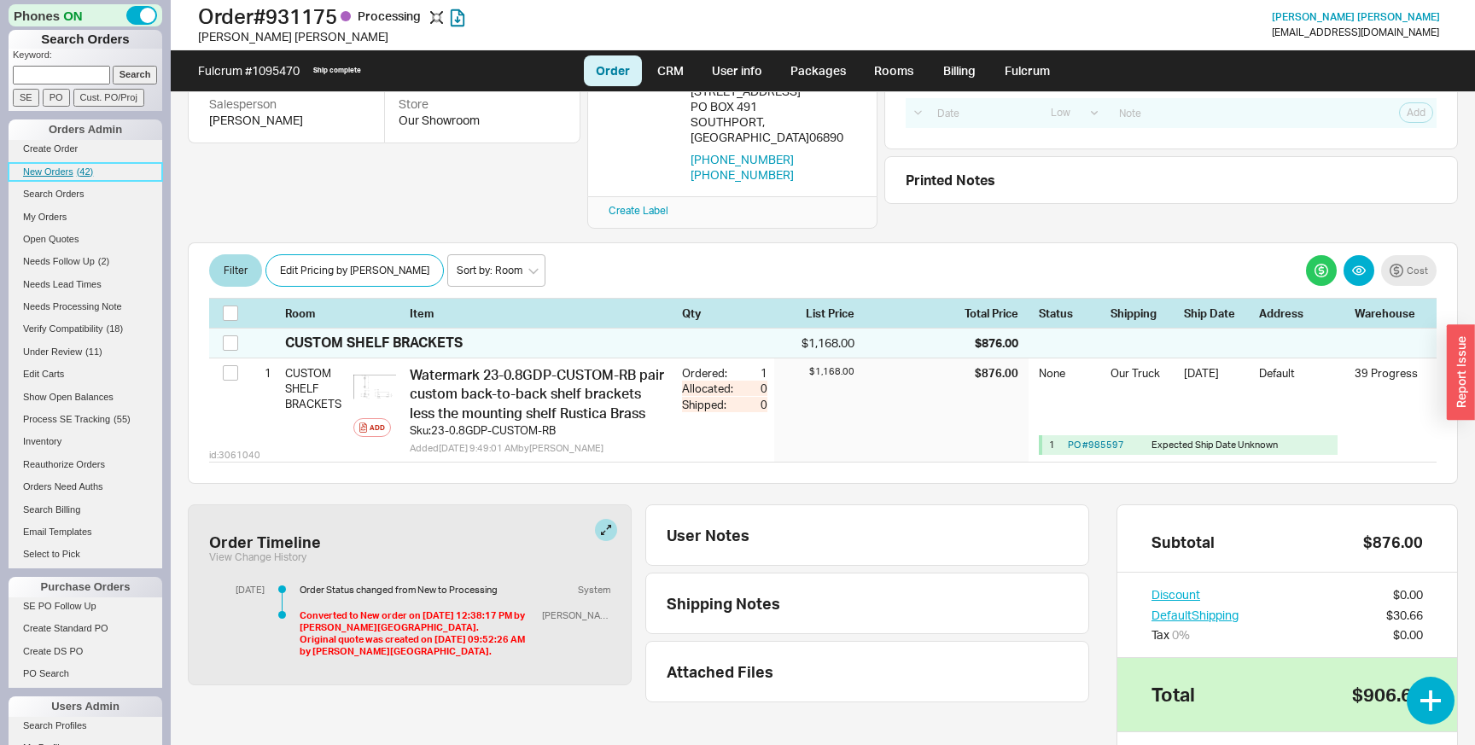
click at [63, 178] on link "New Orders ( 42 )" at bounding box center [86, 172] width 154 height 18
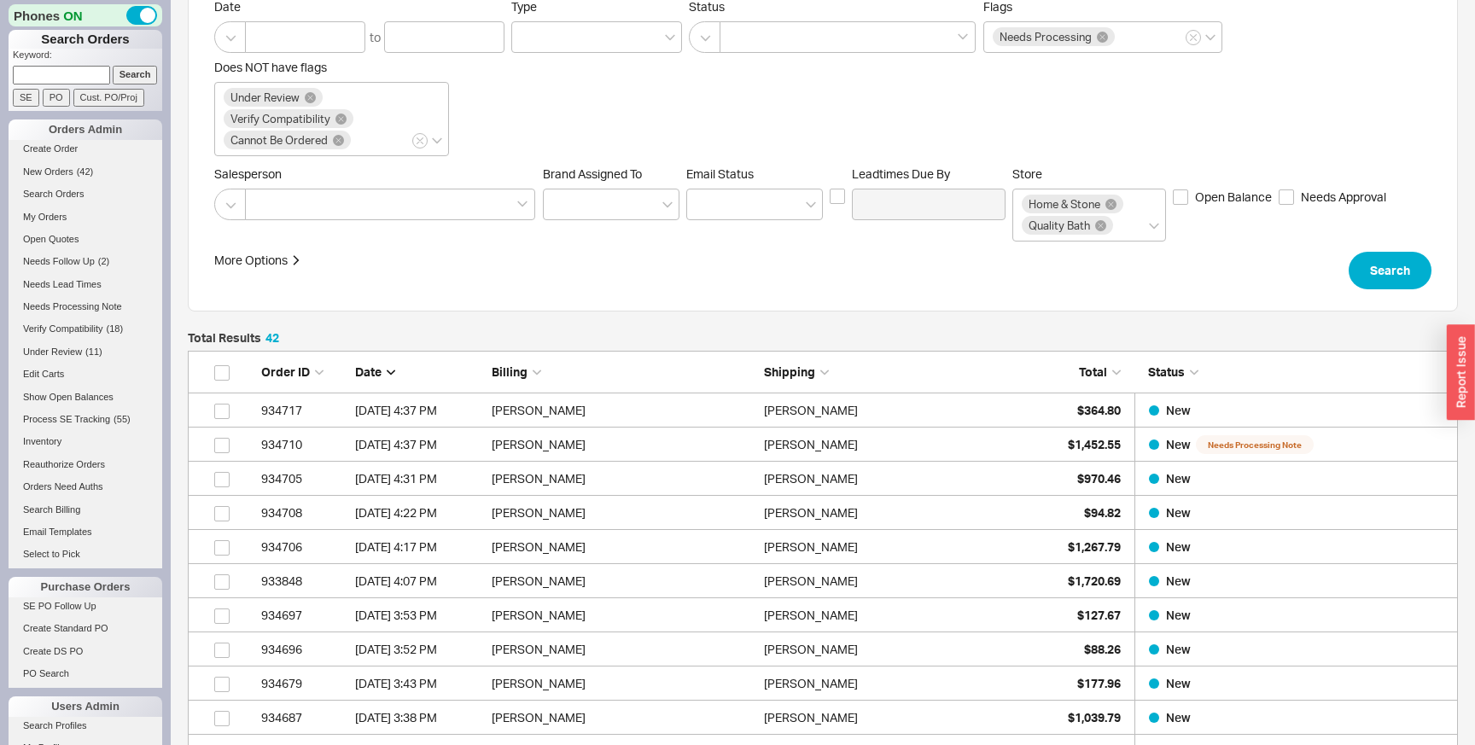
scroll to position [207, 0]
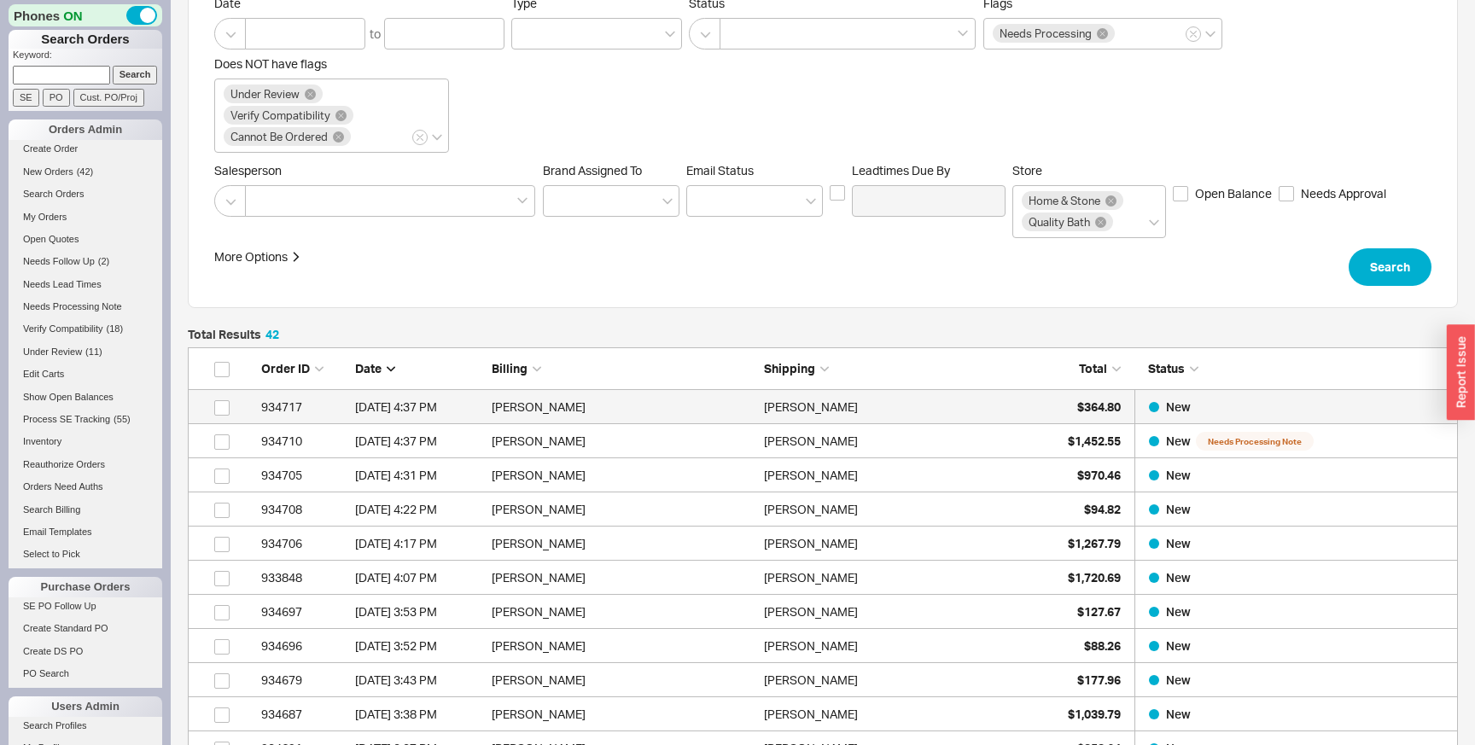
click at [928, 405] on div "Christine Slattery" at bounding box center [896, 407] width 264 height 34
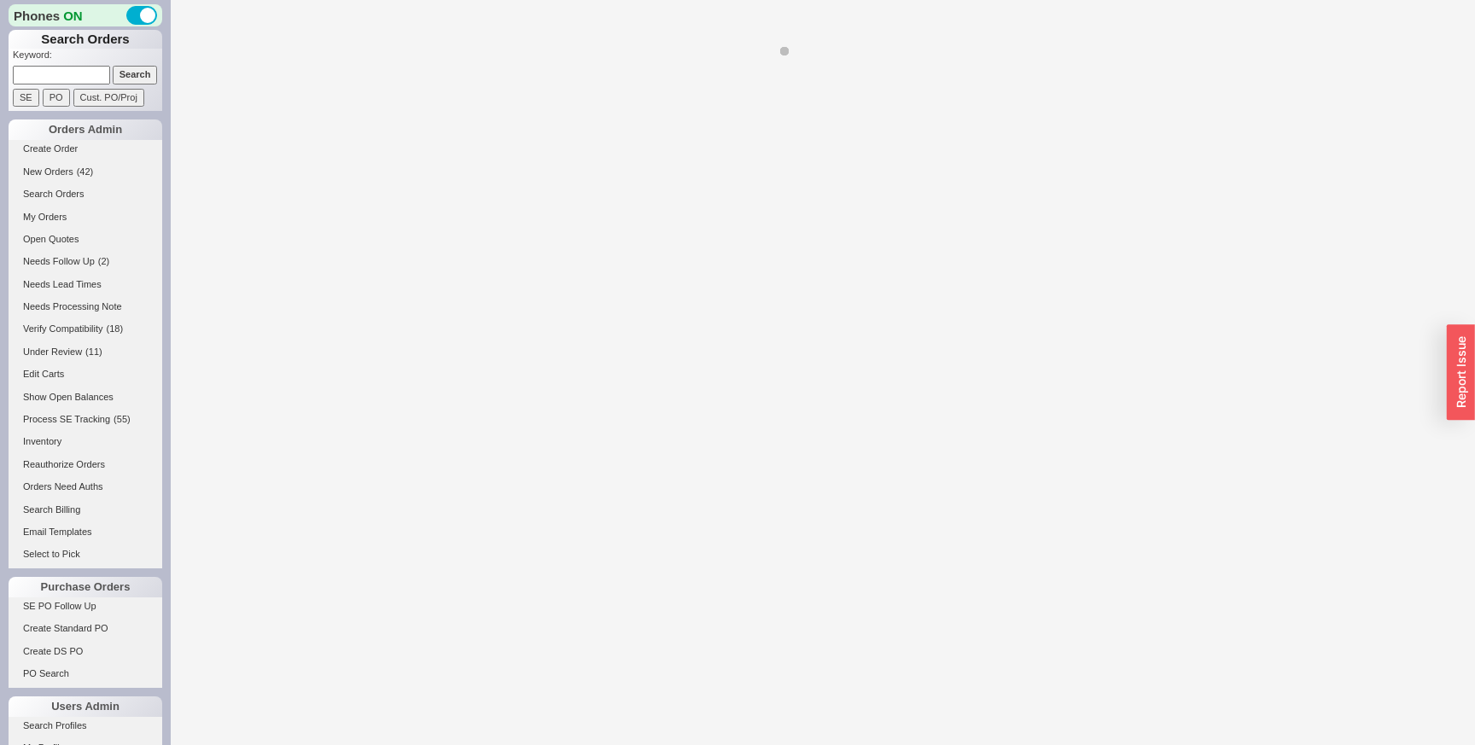
select select "LOW"
